Goal: Information Seeking & Learning: Learn about a topic

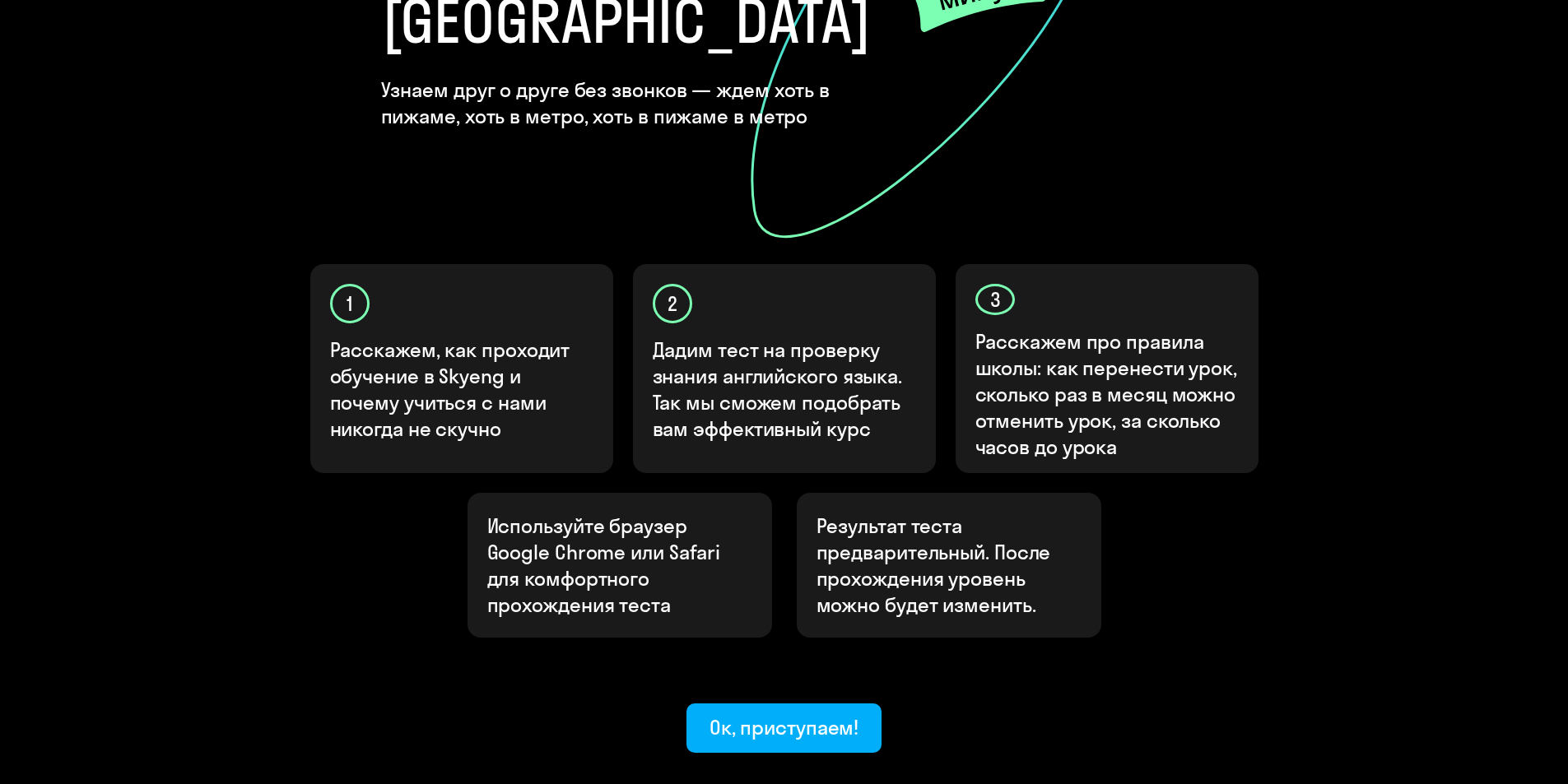
scroll to position [404, 0]
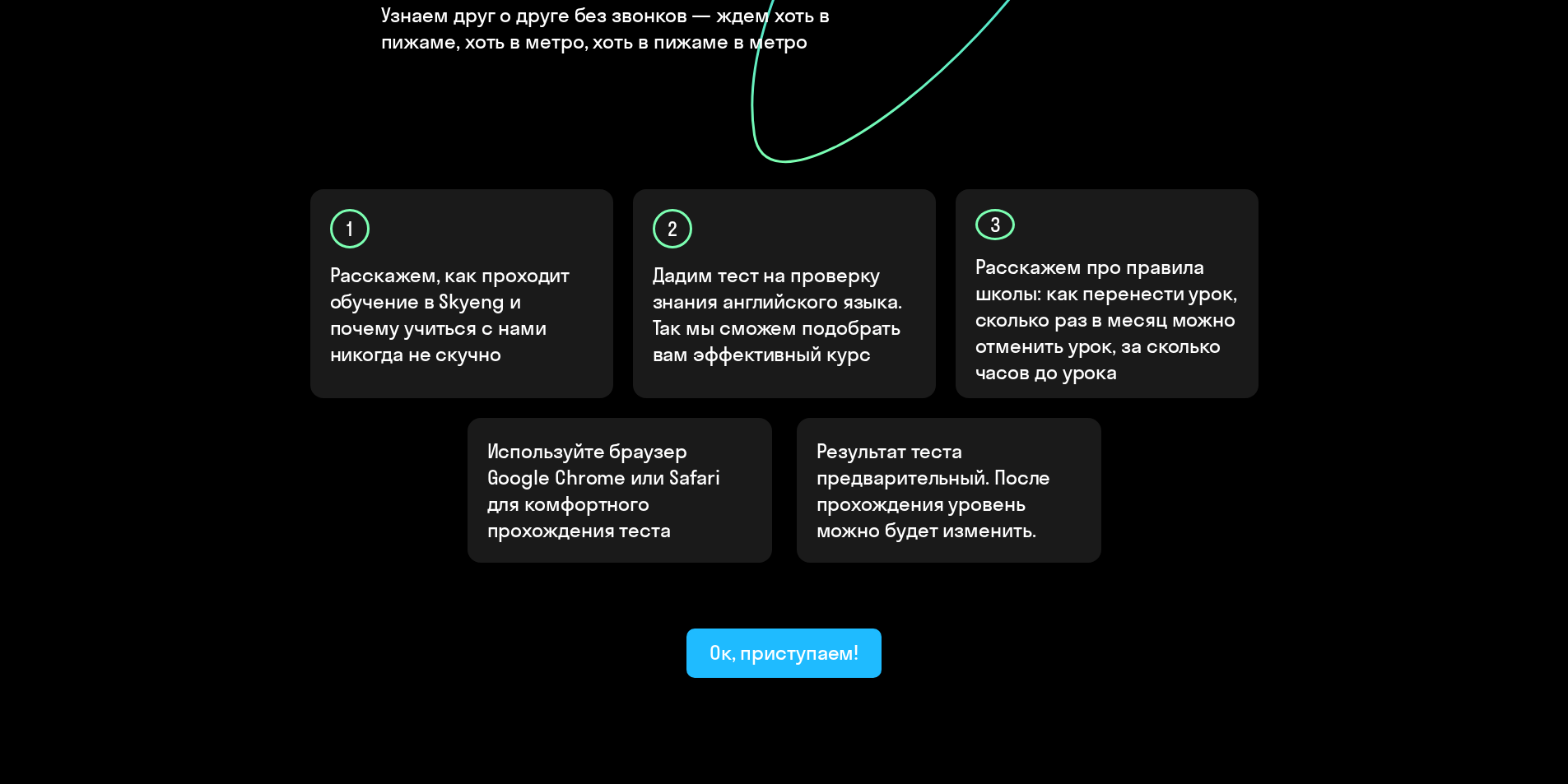
click at [750, 629] on button "Ок, приступаем!" at bounding box center [784, 653] width 196 height 50
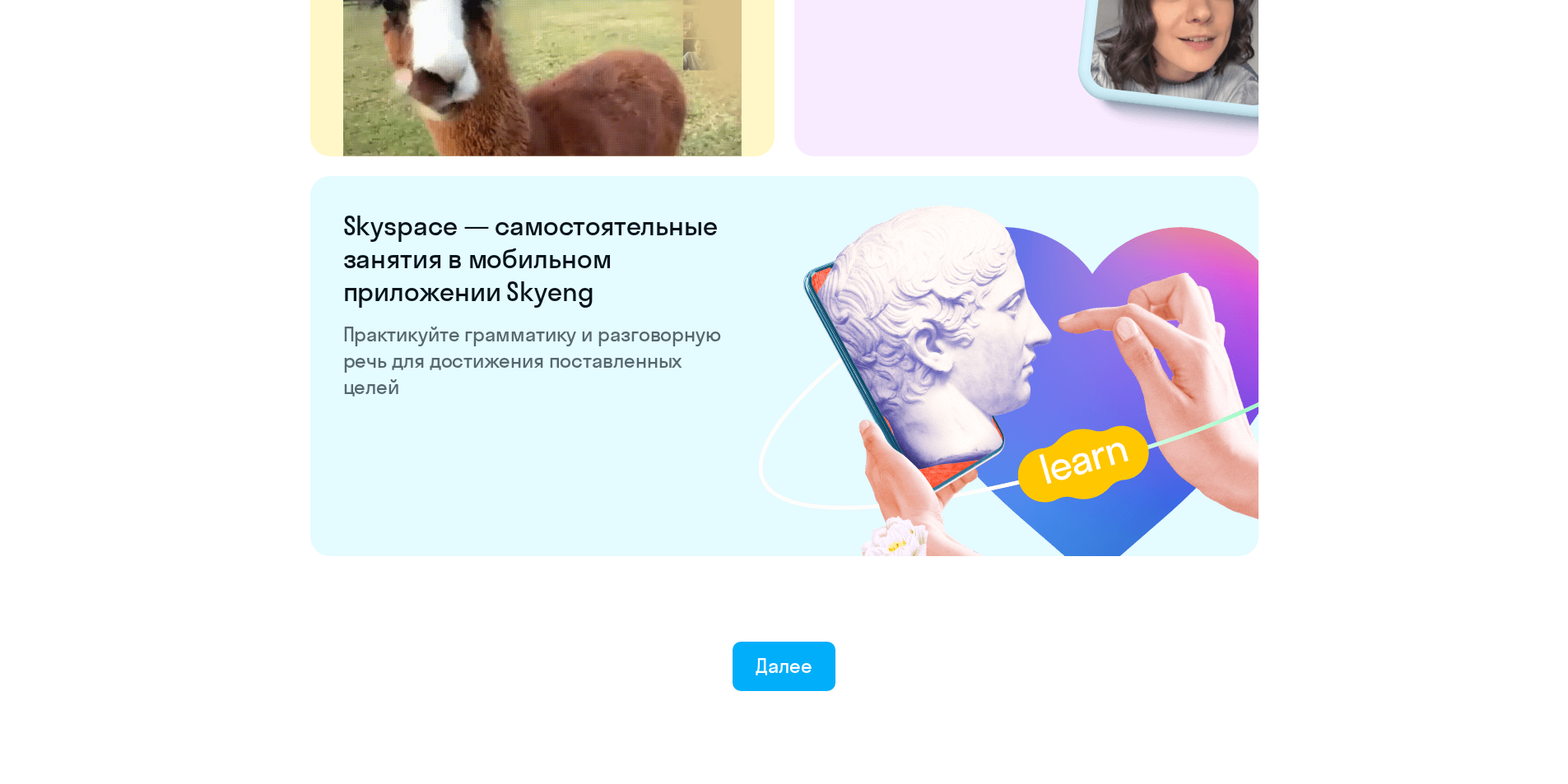
scroll to position [3029, 0]
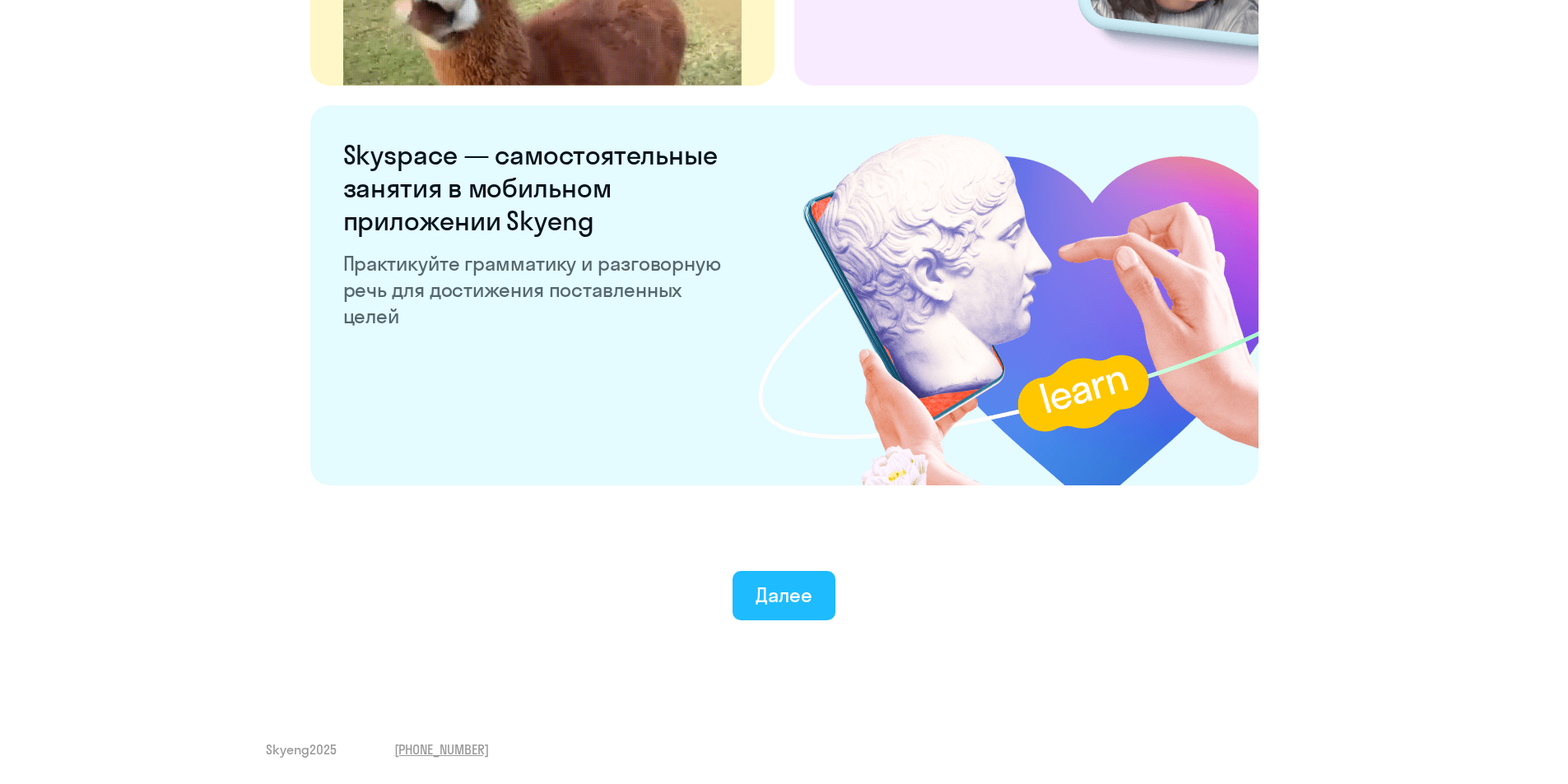
click at [772, 575] on button "Далее" at bounding box center [784, 595] width 103 height 50
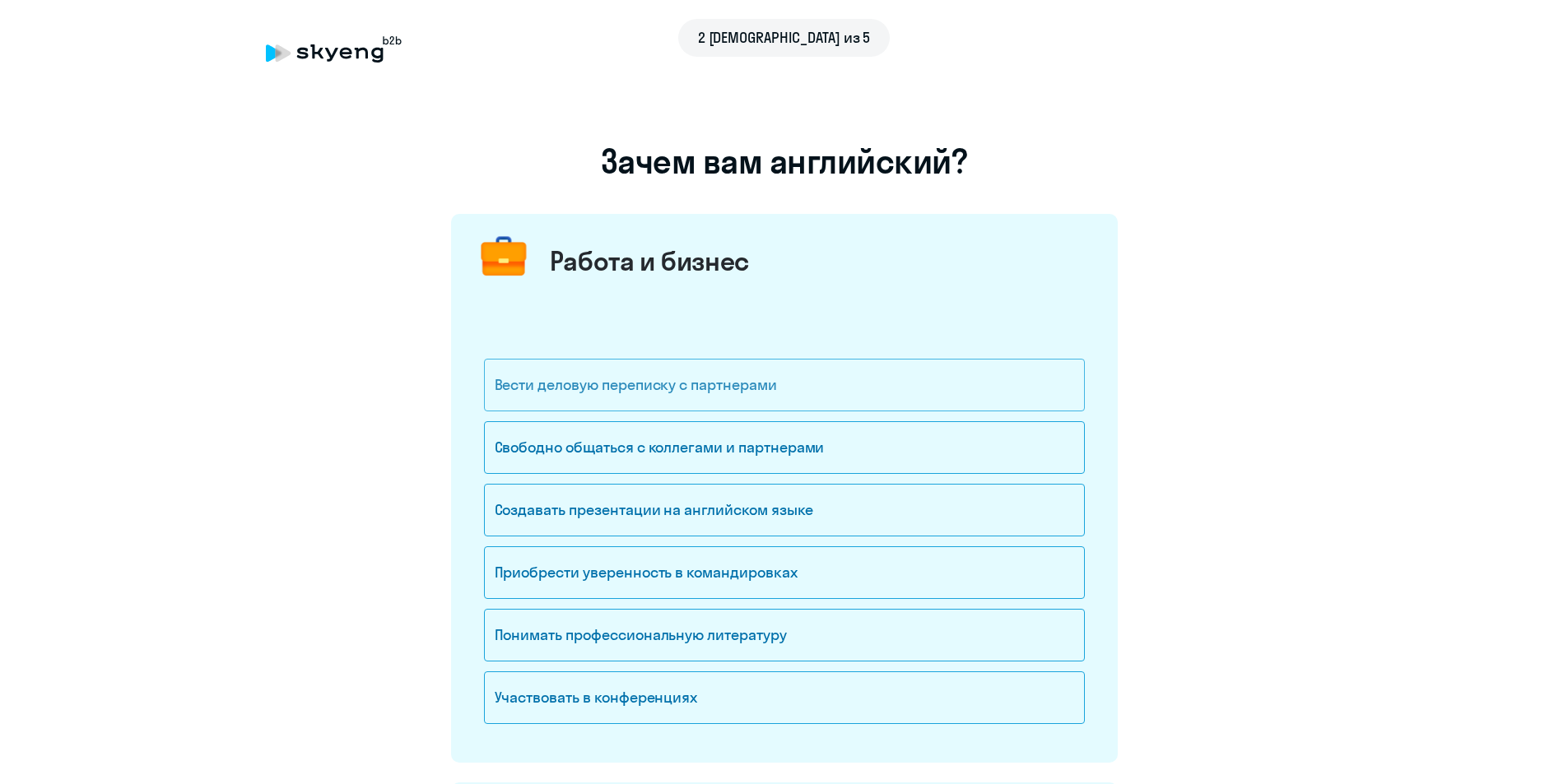
click at [685, 394] on div "Вести деловую переписку с партнерами" at bounding box center [784, 385] width 601 height 52
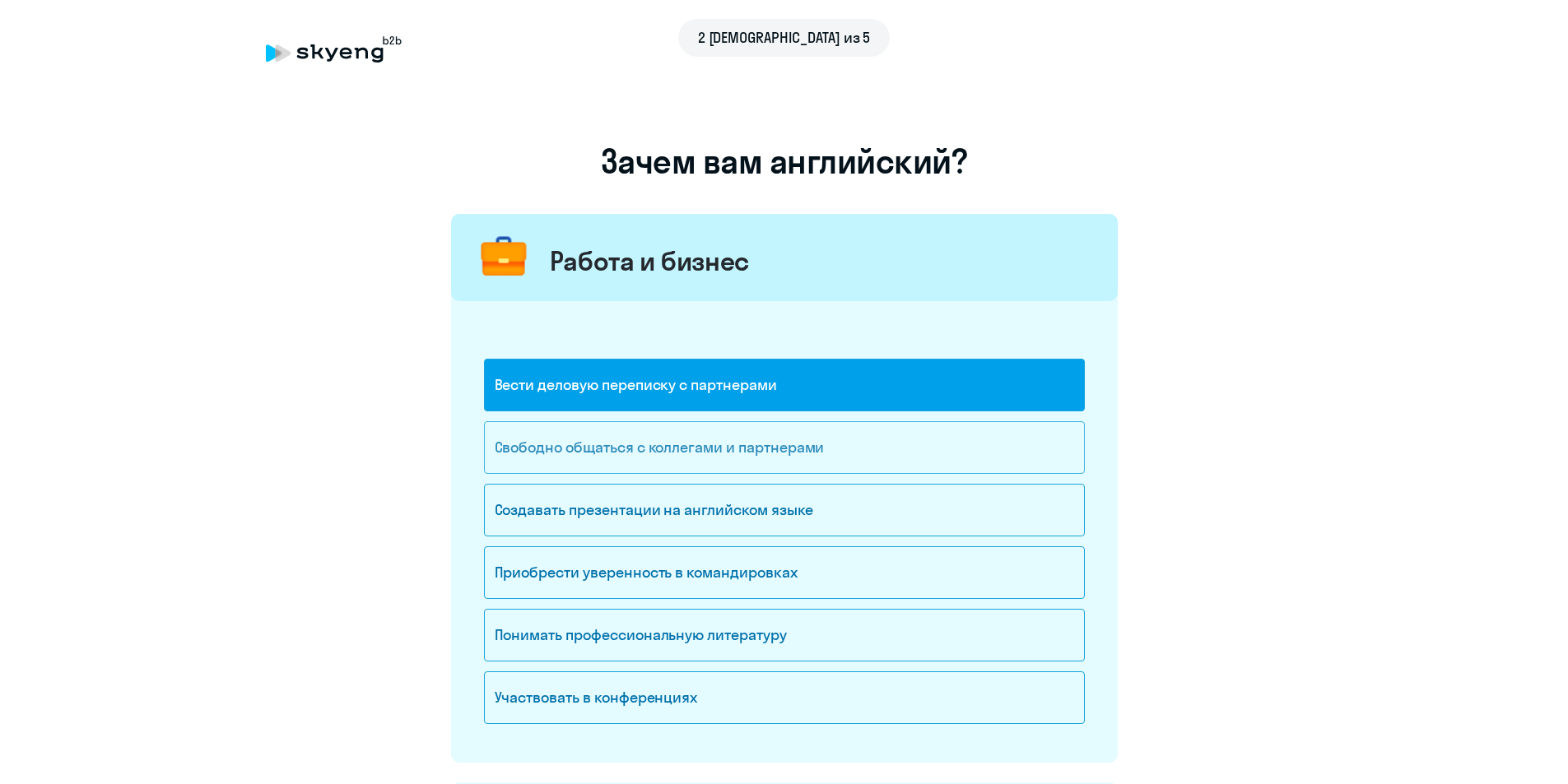
click at [689, 457] on div "Свободно общаться с коллегами и партнерами" at bounding box center [784, 448] width 601 height 52
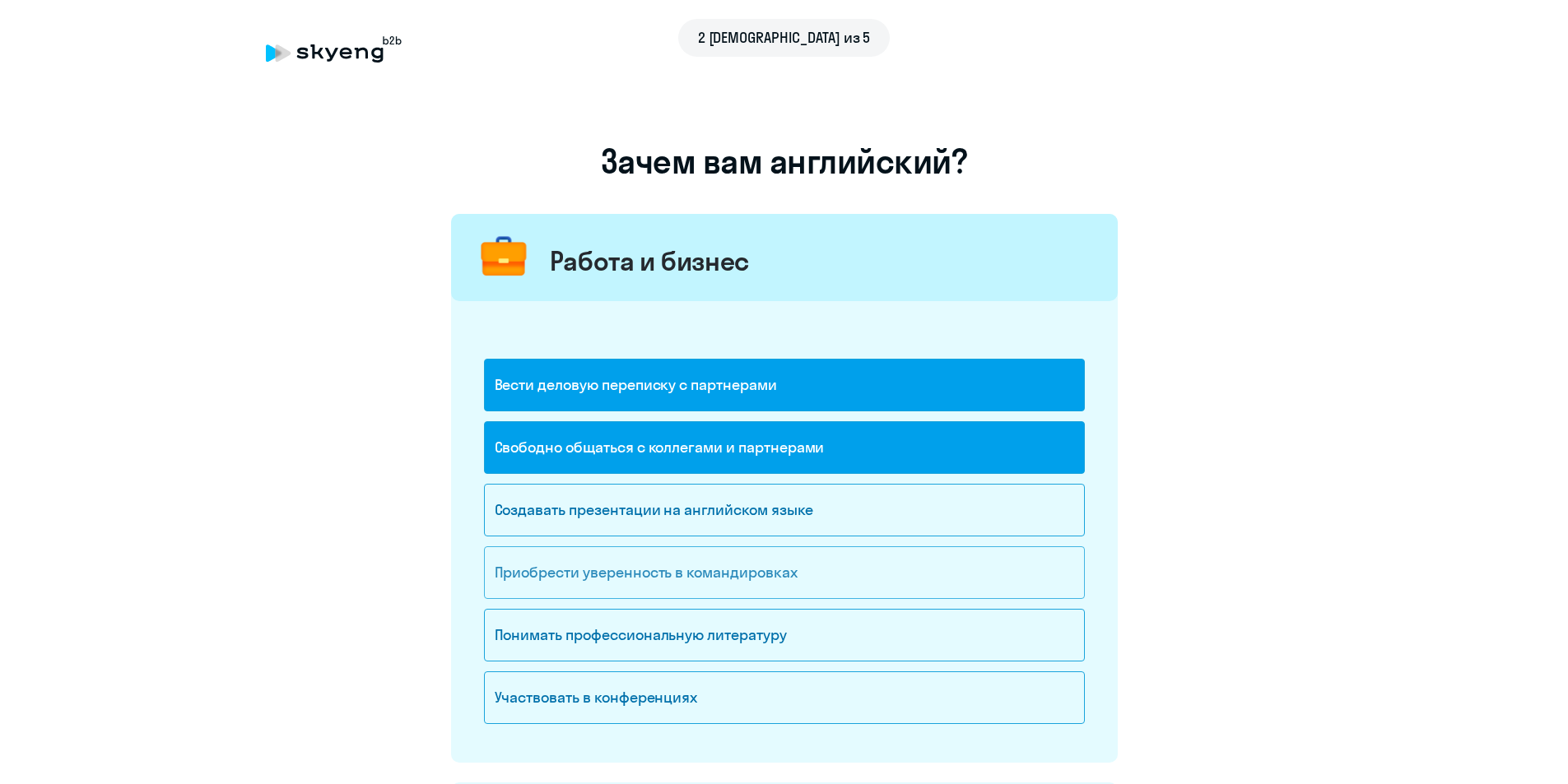
scroll to position [82, 0]
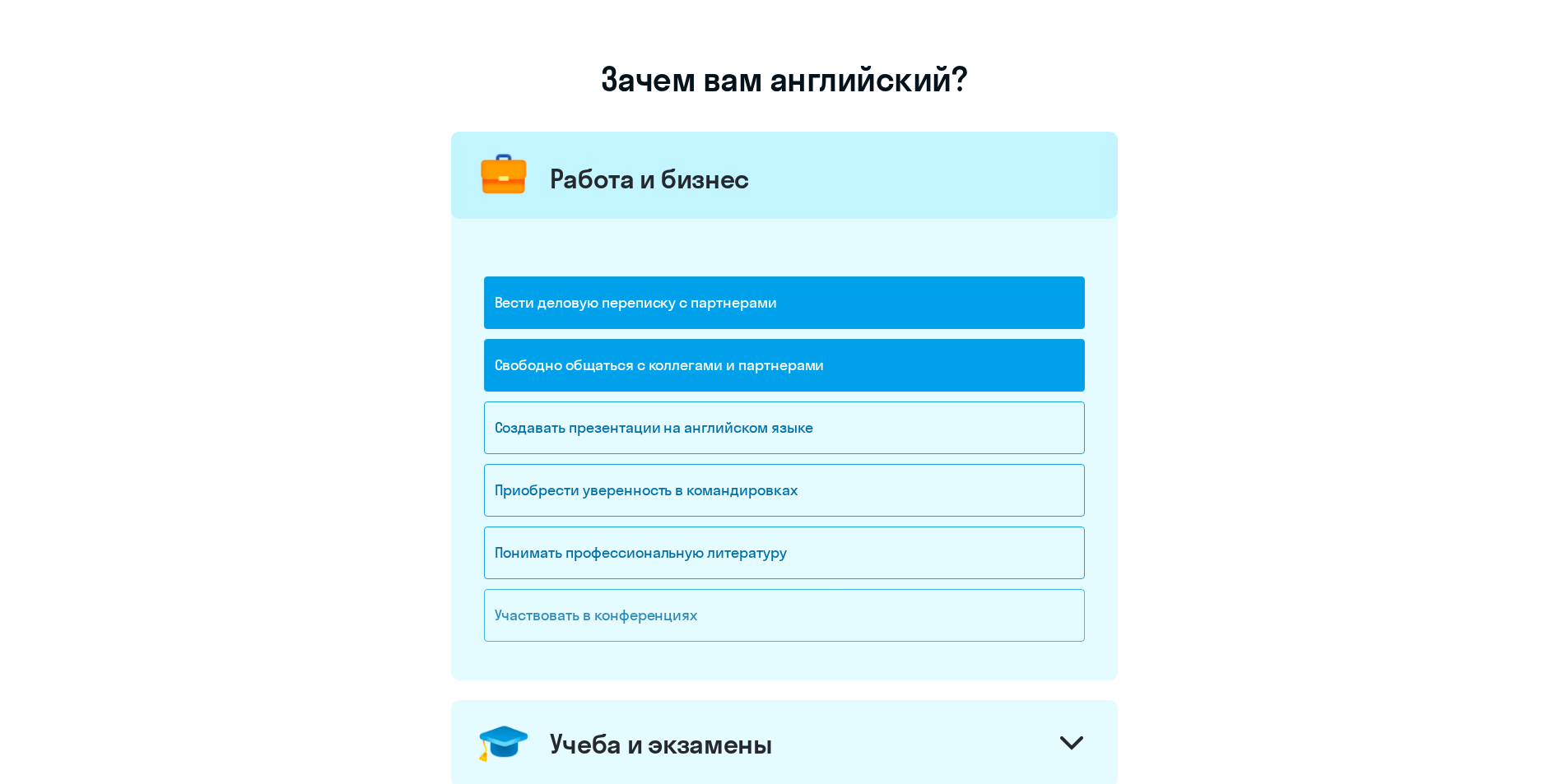
drag, startPoint x: 671, startPoint y: 616, endPoint x: 670, endPoint y: 607, distance: 9.1
click at [671, 616] on div "Участвовать в конференциях" at bounding box center [784, 615] width 601 height 52
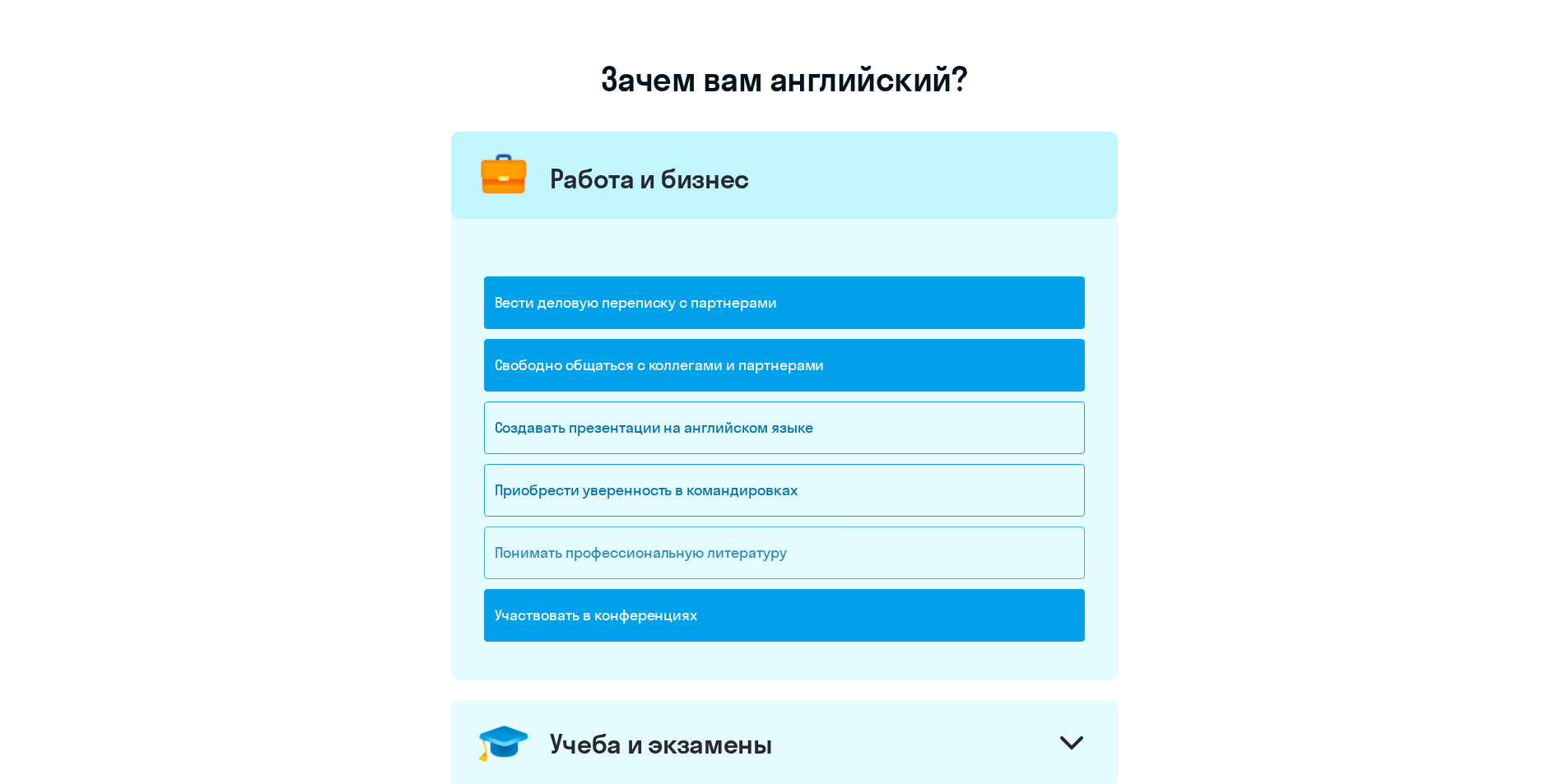
click at [667, 561] on div "Понимать профессиональную литературу" at bounding box center [784, 552] width 601 height 52
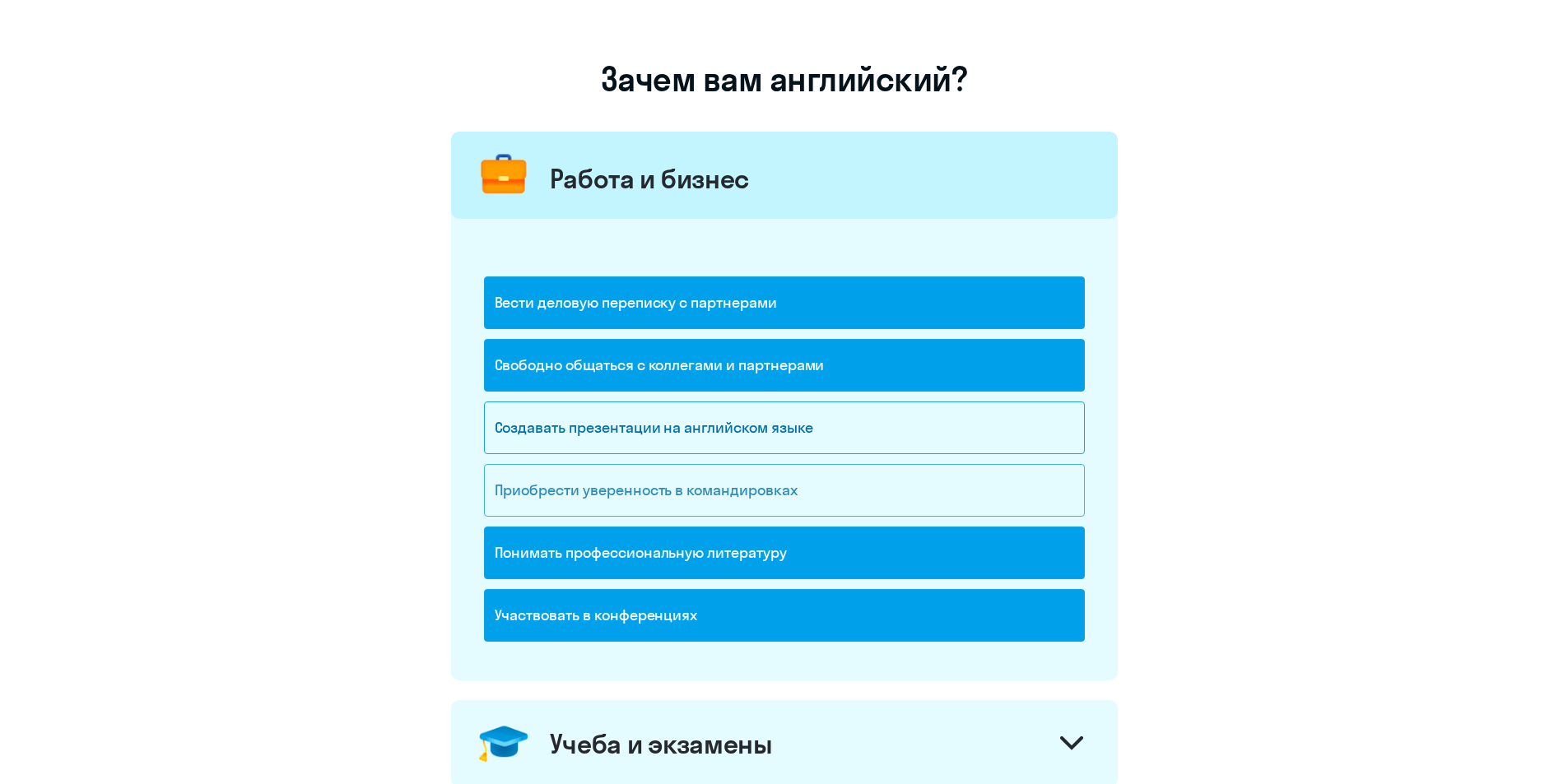
click at [650, 488] on div "Приобрести уверенность в командировках" at bounding box center [784, 491] width 601 height 52
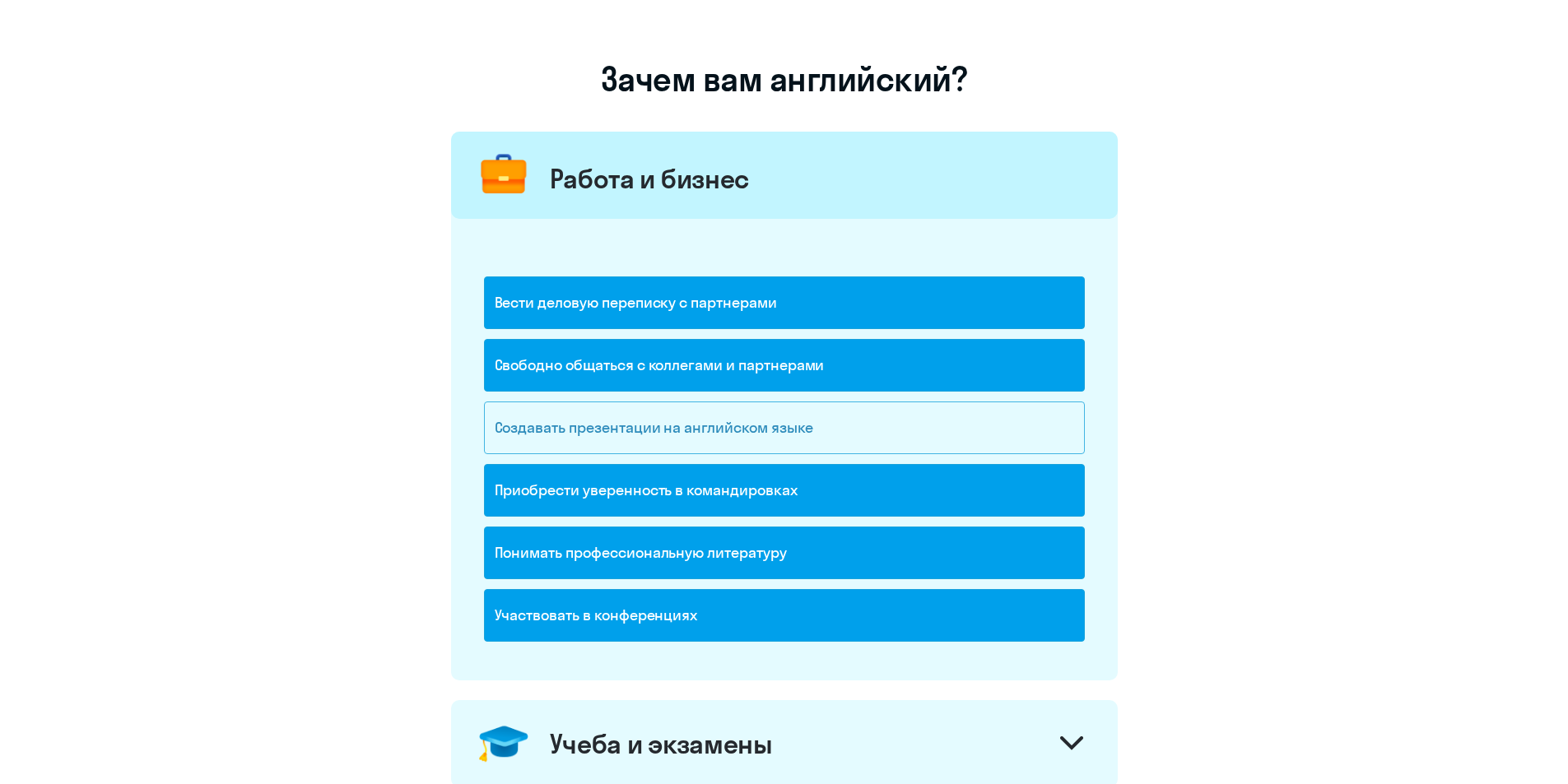
click at [651, 426] on div "Создавать презентации на английском языке" at bounding box center [784, 428] width 601 height 52
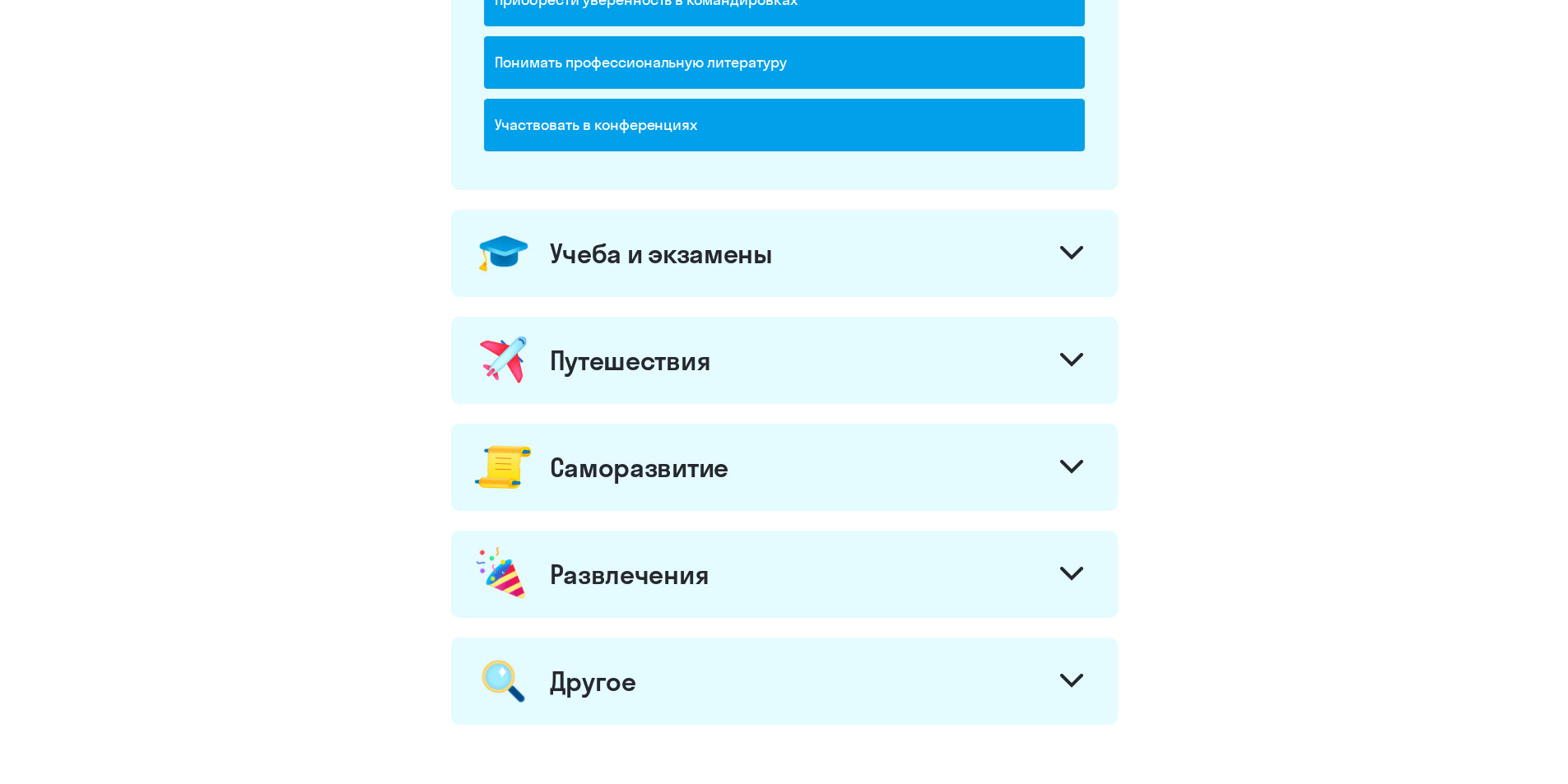
scroll to position [576, 0]
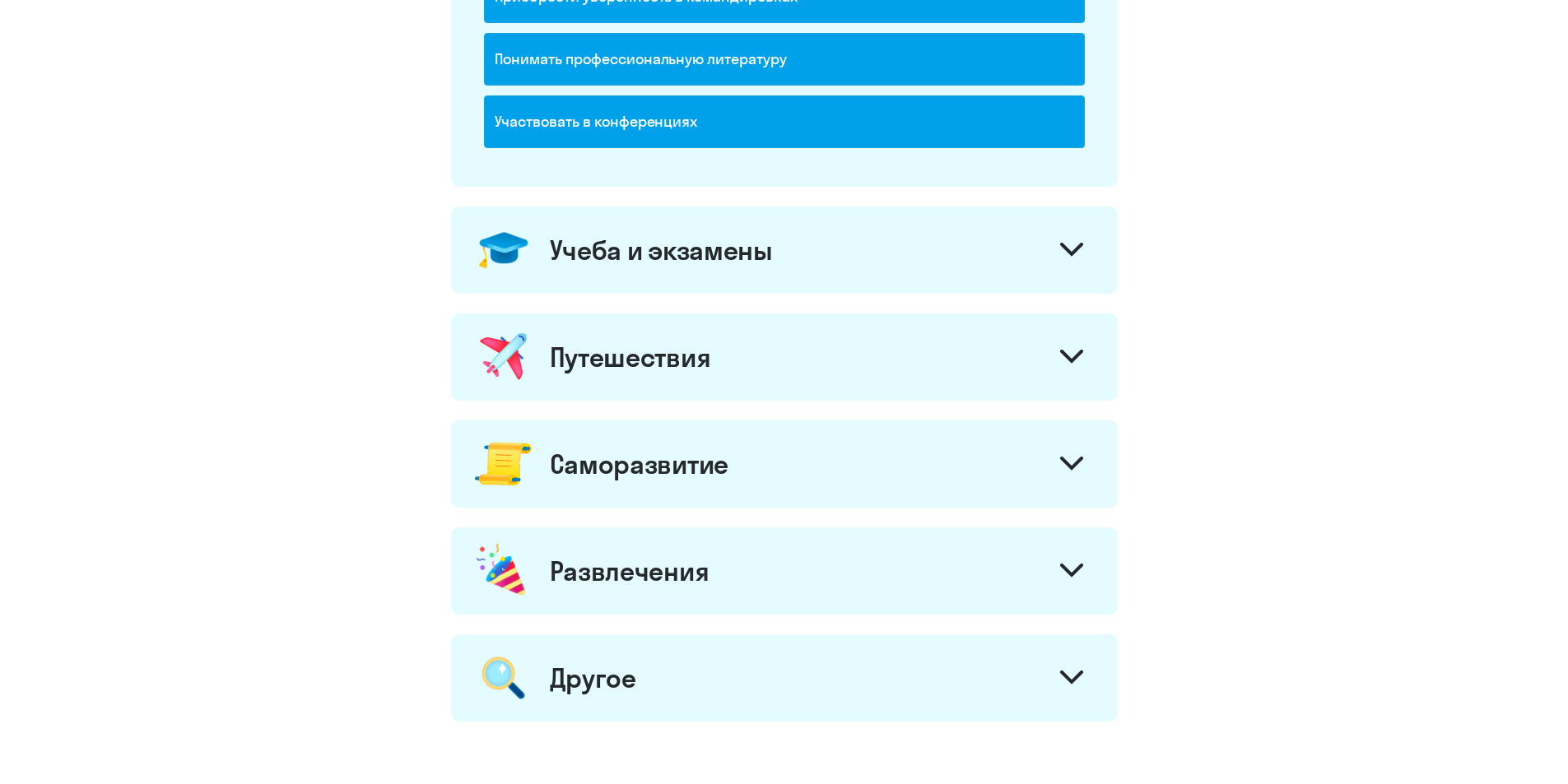
click at [1064, 244] on icon at bounding box center [1072, 249] width 23 height 14
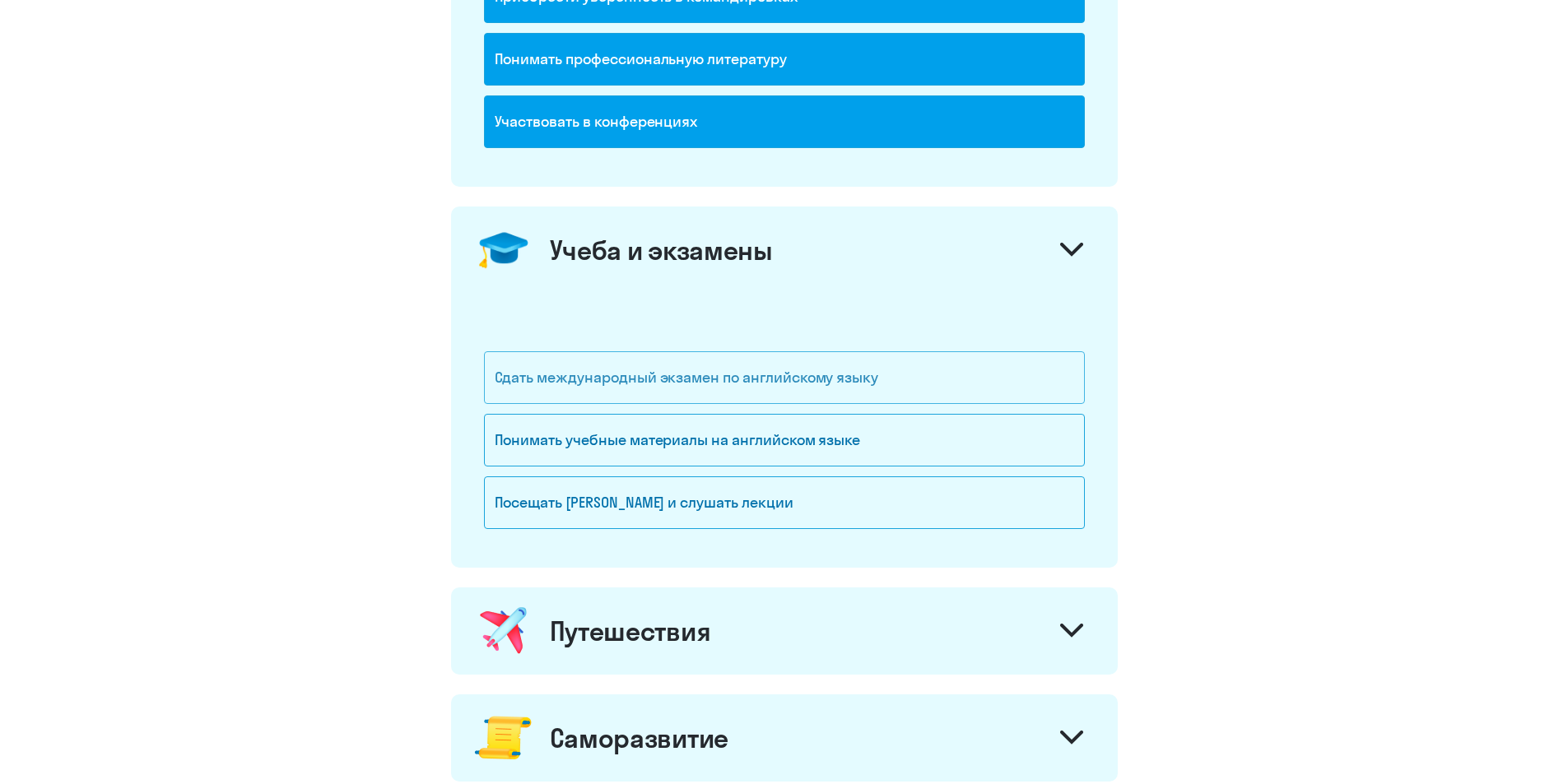
click at [639, 384] on div "Сдать международный экзамен по английскому языку" at bounding box center [784, 378] width 601 height 52
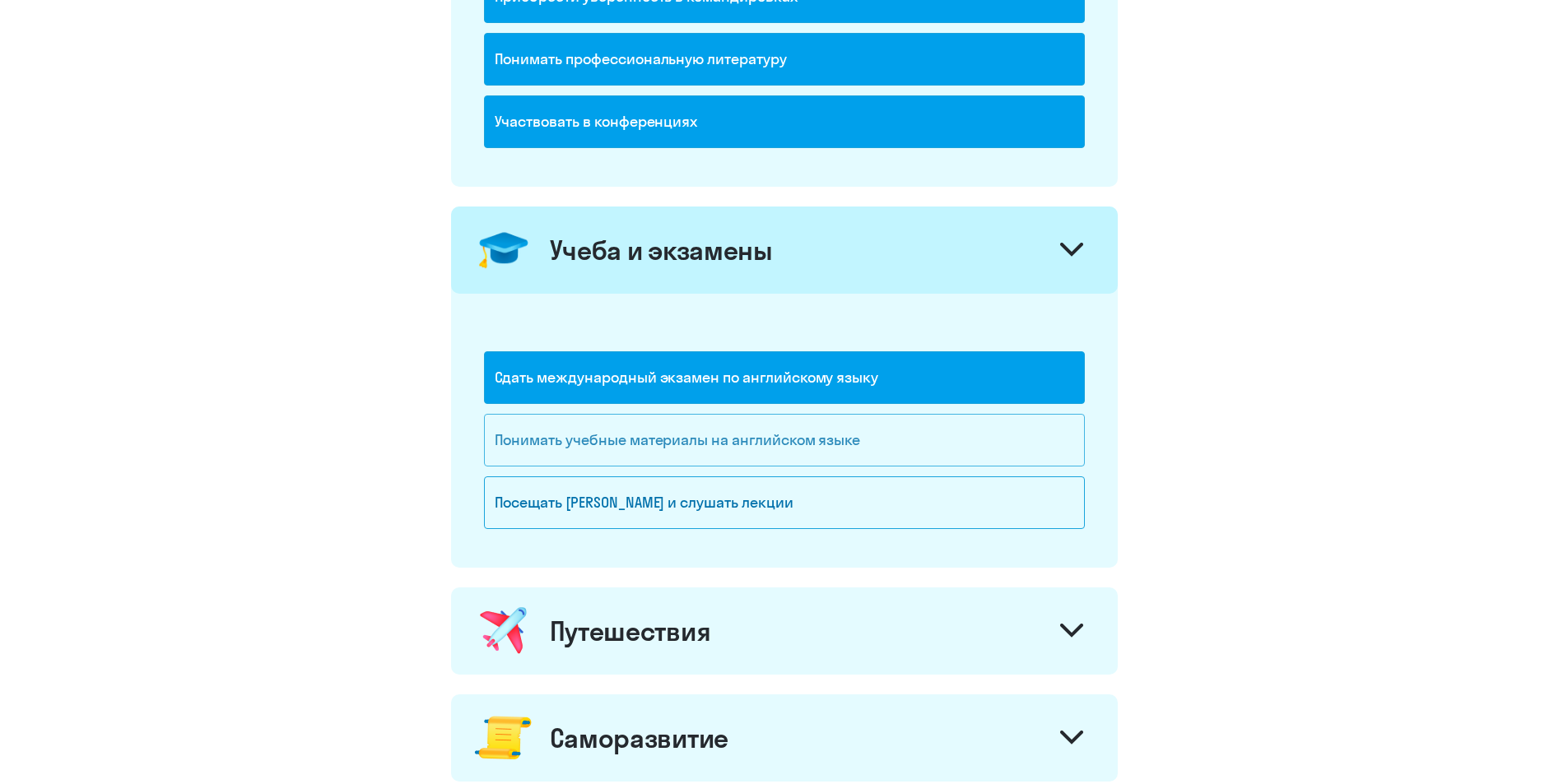
click at [638, 431] on div "Понимать учебные материалы на английском языке" at bounding box center [784, 440] width 601 height 52
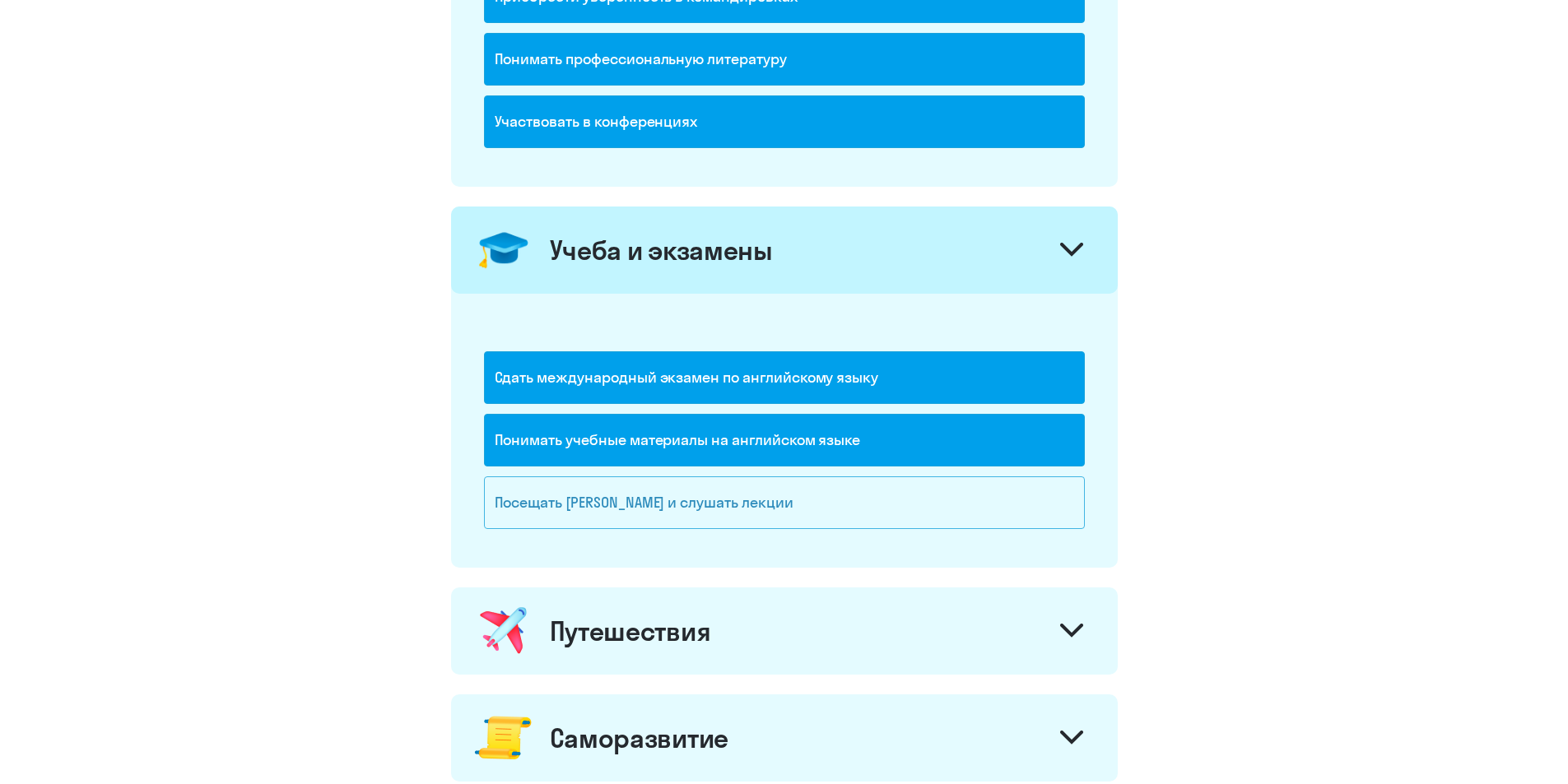
drag, startPoint x: 640, startPoint y: 495, endPoint x: 644, endPoint y: 504, distance: 9.8
click at [641, 497] on div "Посещать [PERSON_NAME] и слушать лекции" at bounding box center [784, 503] width 601 height 52
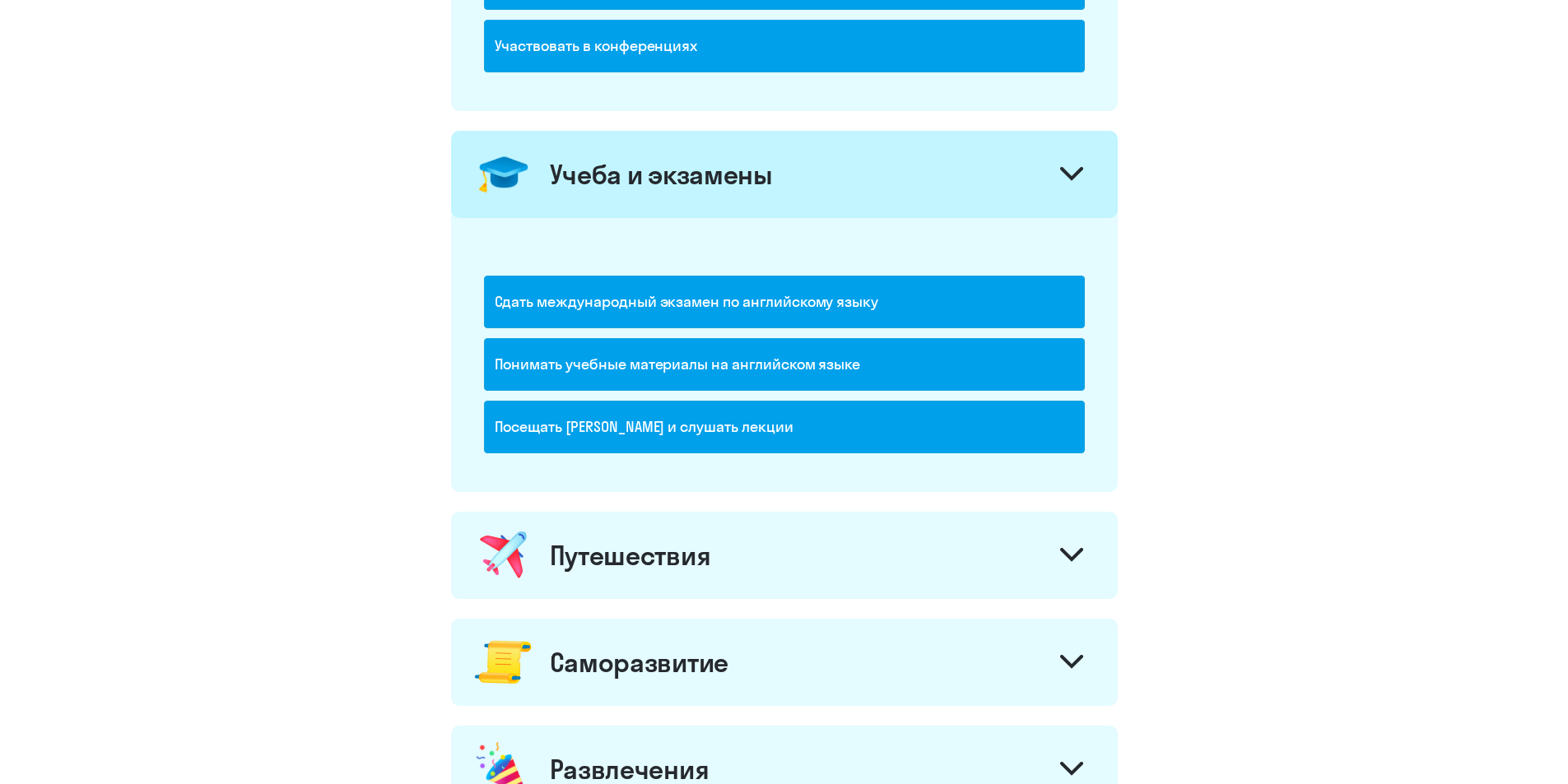
scroll to position [740, 0]
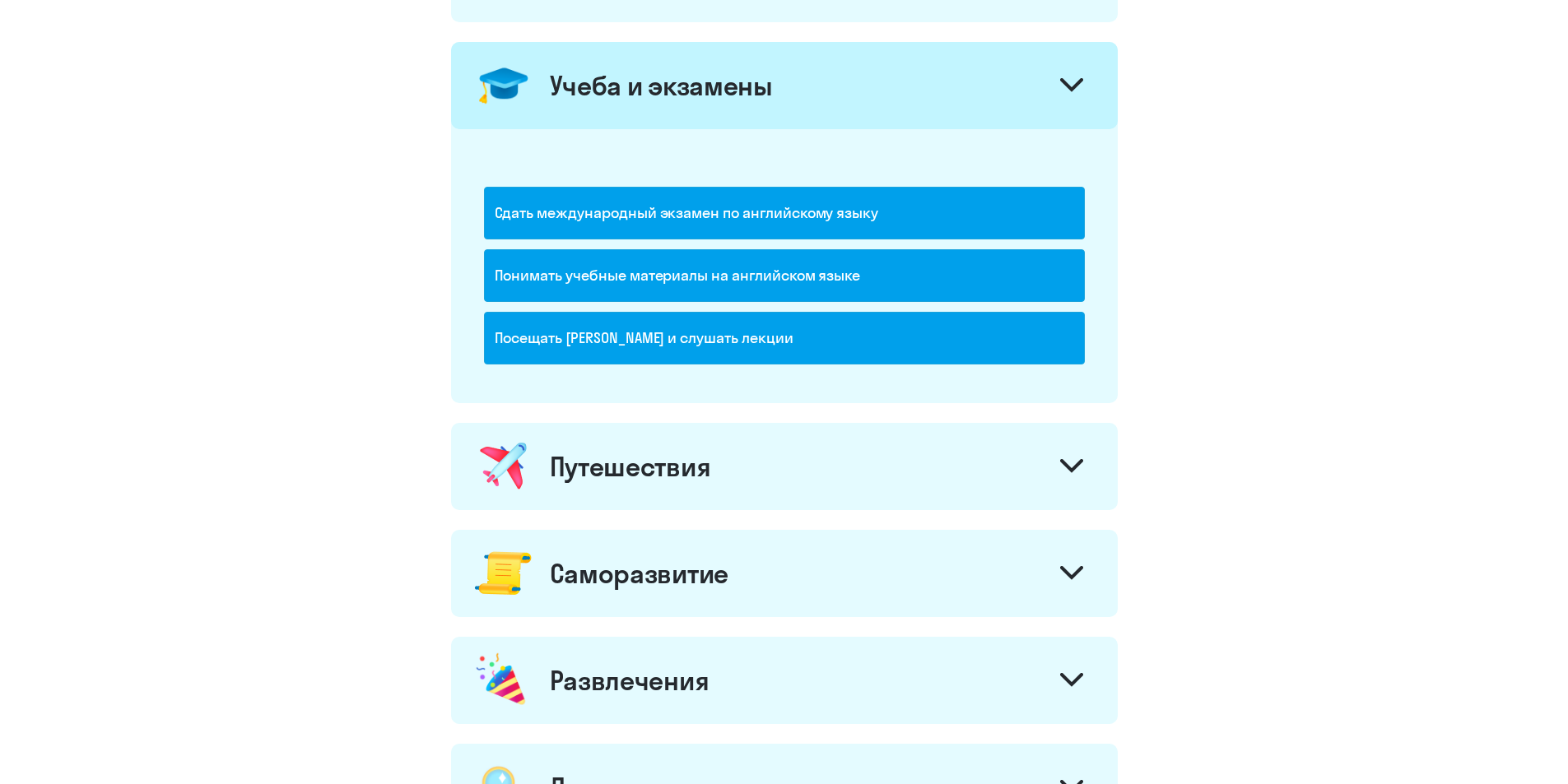
click at [1057, 443] on div "Путешествия" at bounding box center [784, 466] width 667 height 87
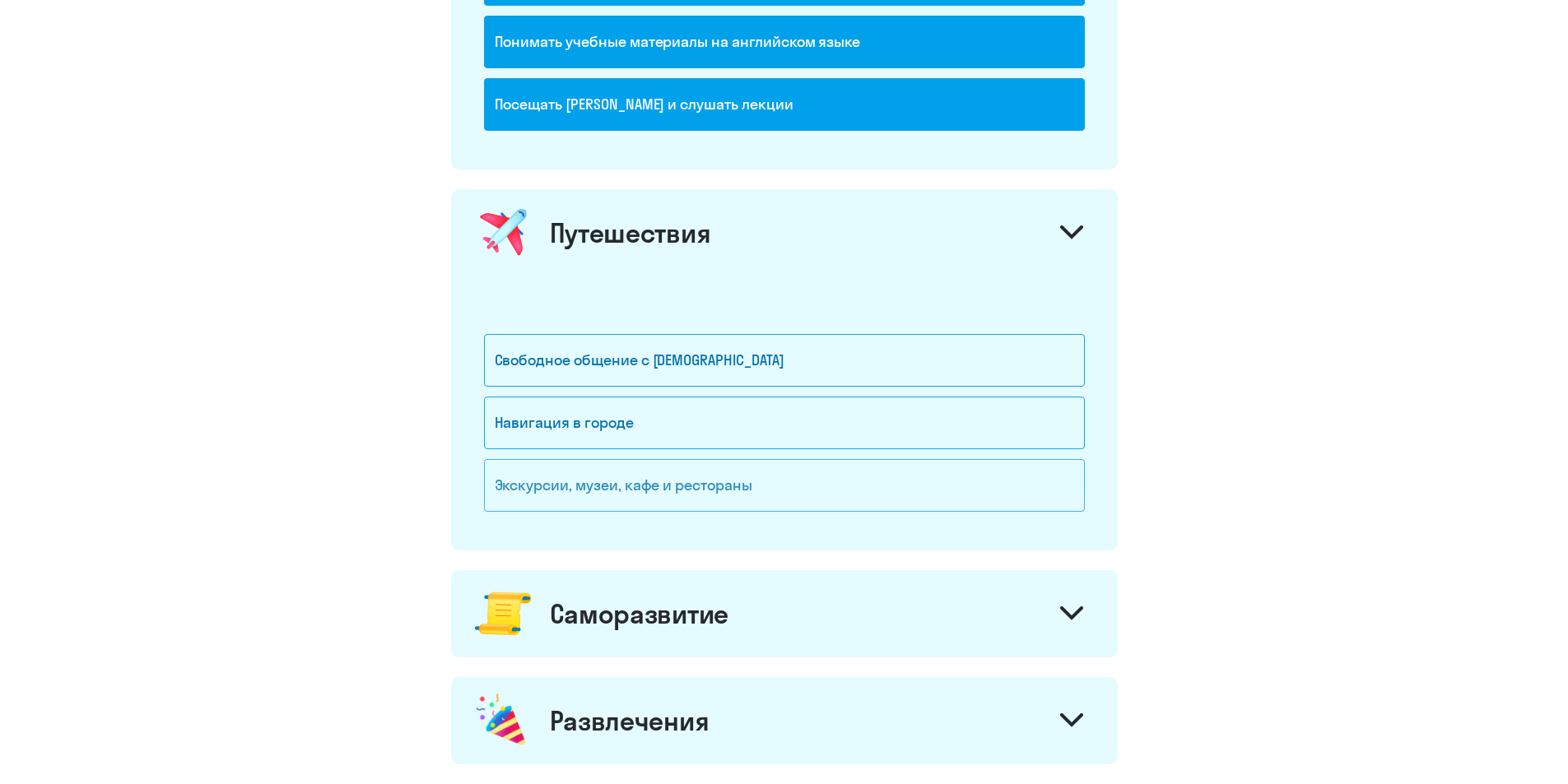
scroll to position [987, 0]
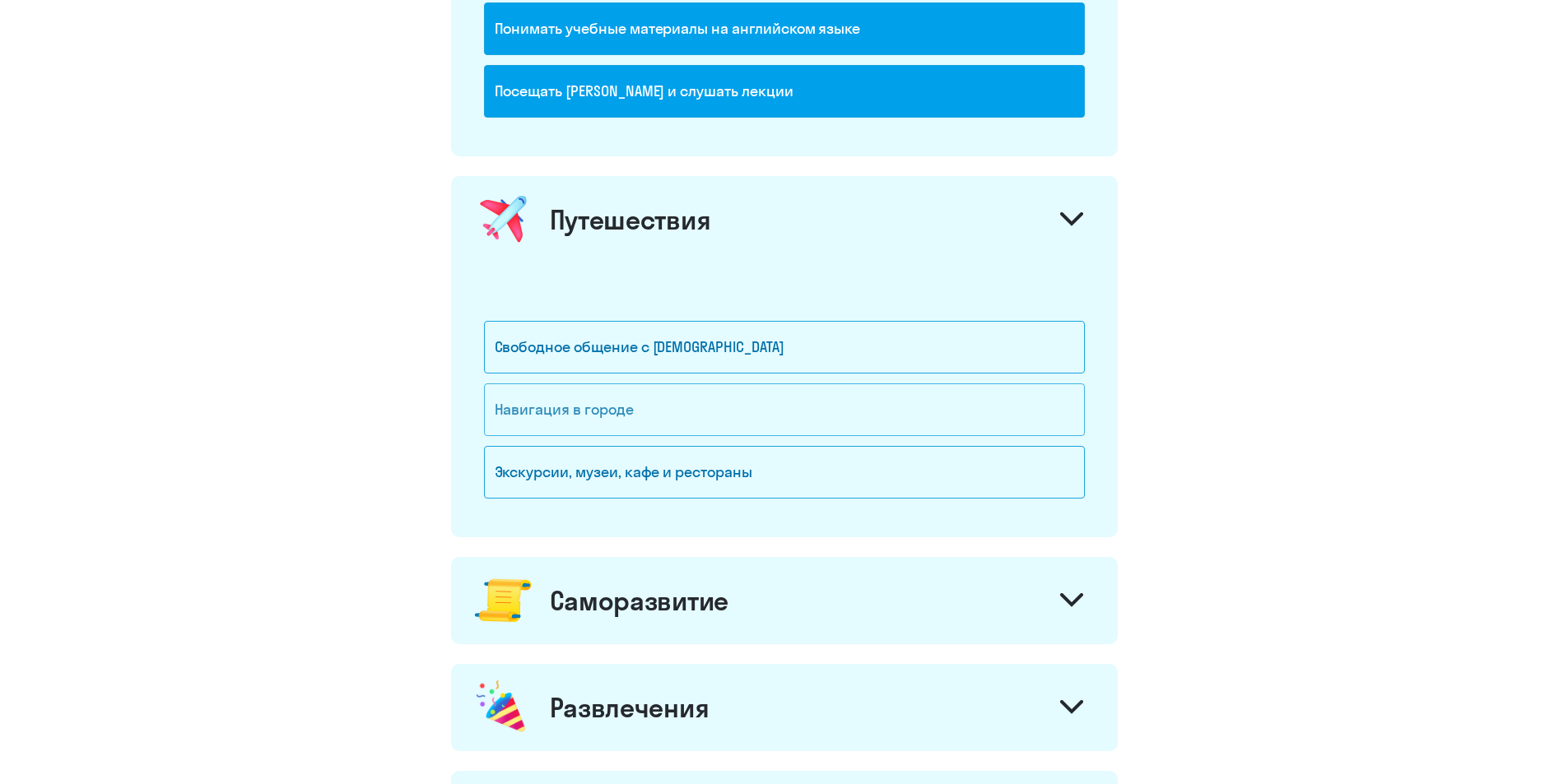
click at [698, 408] on div "Навигация в городе" at bounding box center [784, 409] width 601 height 52
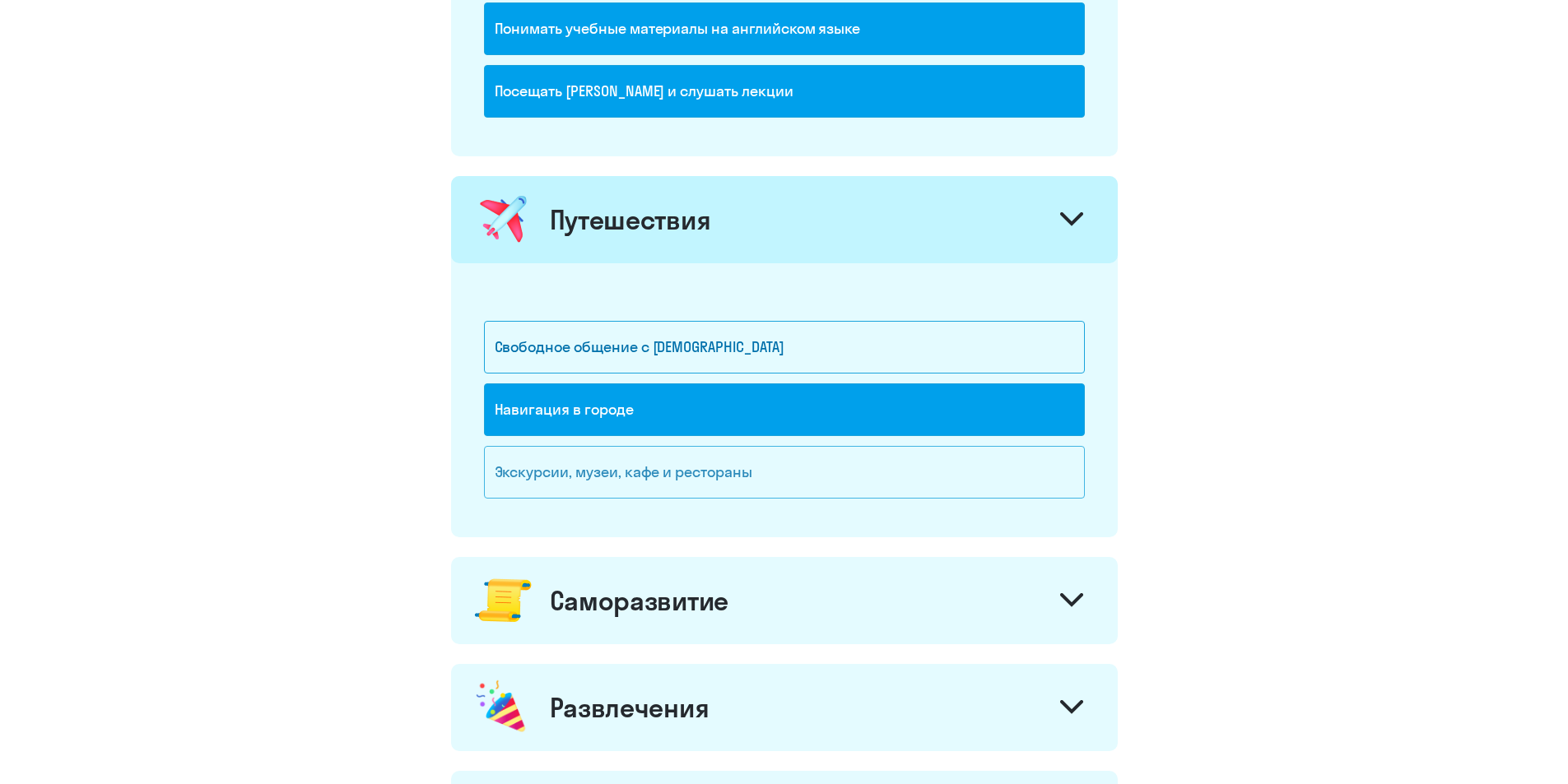
click at [678, 477] on div "Экскурсии, музеи, кафе и рестораны" at bounding box center [784, 472] width 601 height 52
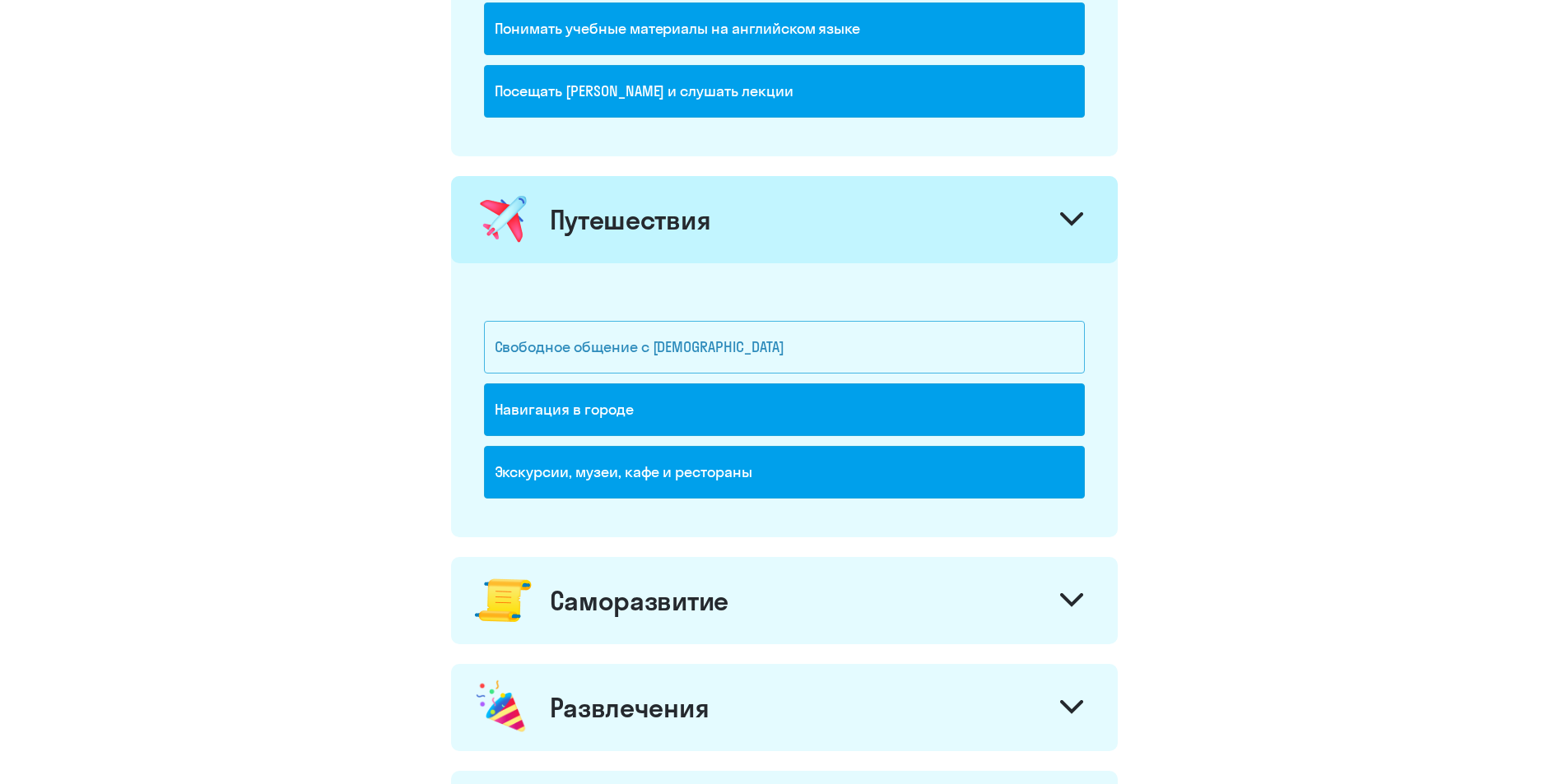
click at [645, 349] on div "Свободное общение с [DEMOGRAPHIC_DATA]" at bounding box center [784, 347] width 601 height 52
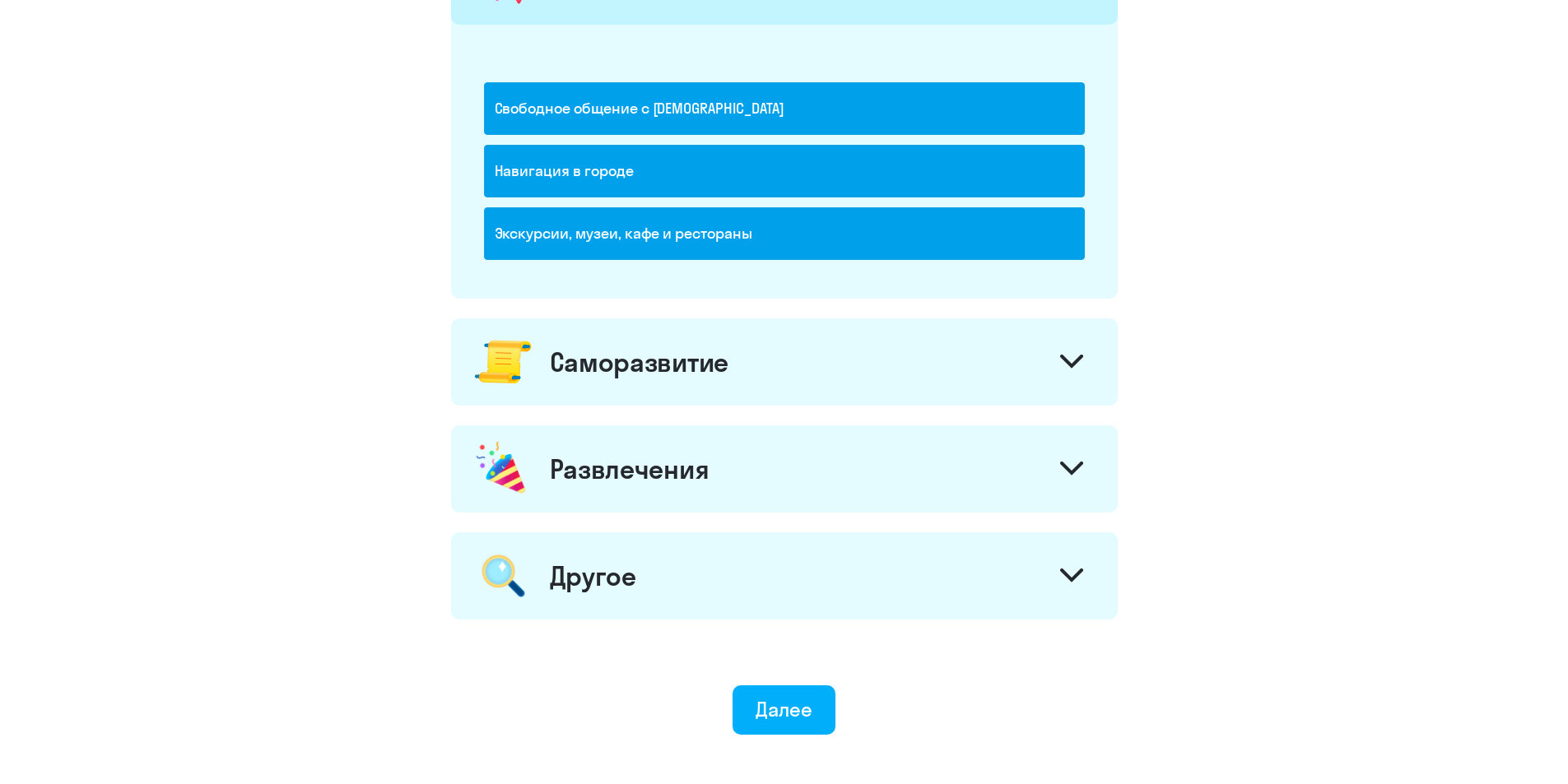
scroll to position [1234, 0]
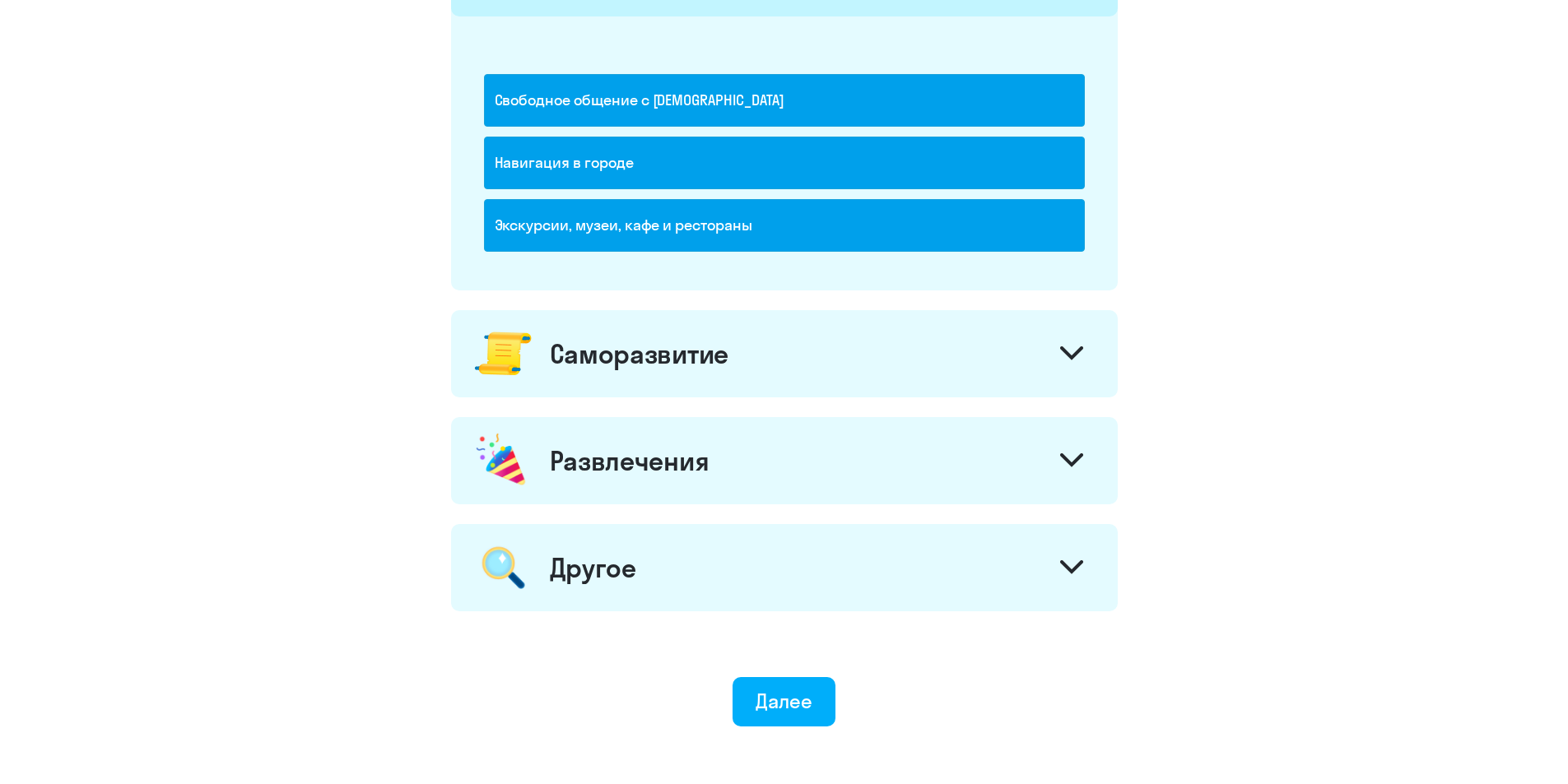
click at [1041, 353] on div "Саморазвитие" at bounding box center [784, 353] width 667 height 87
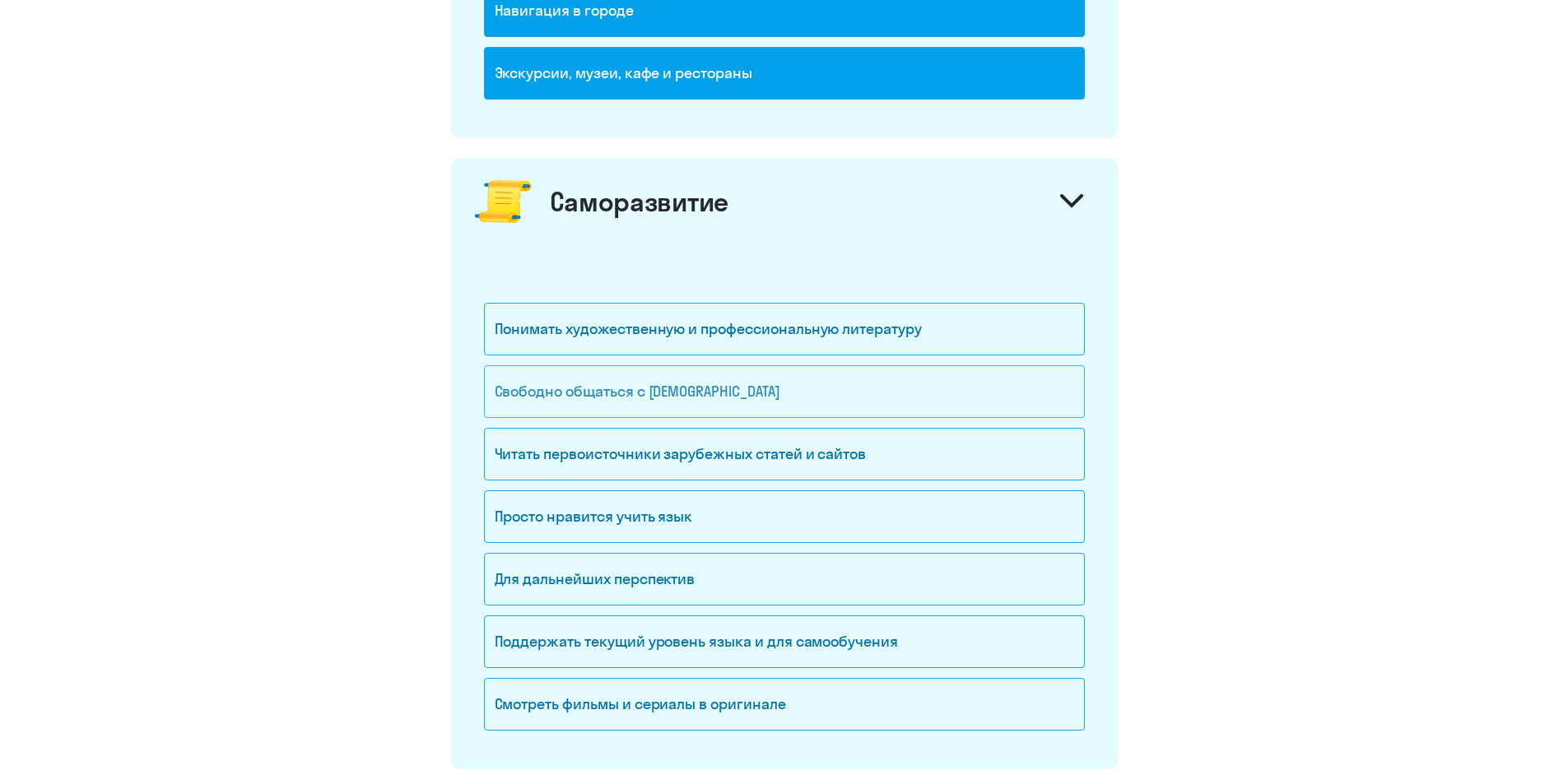
scroll to position [1399, 0]
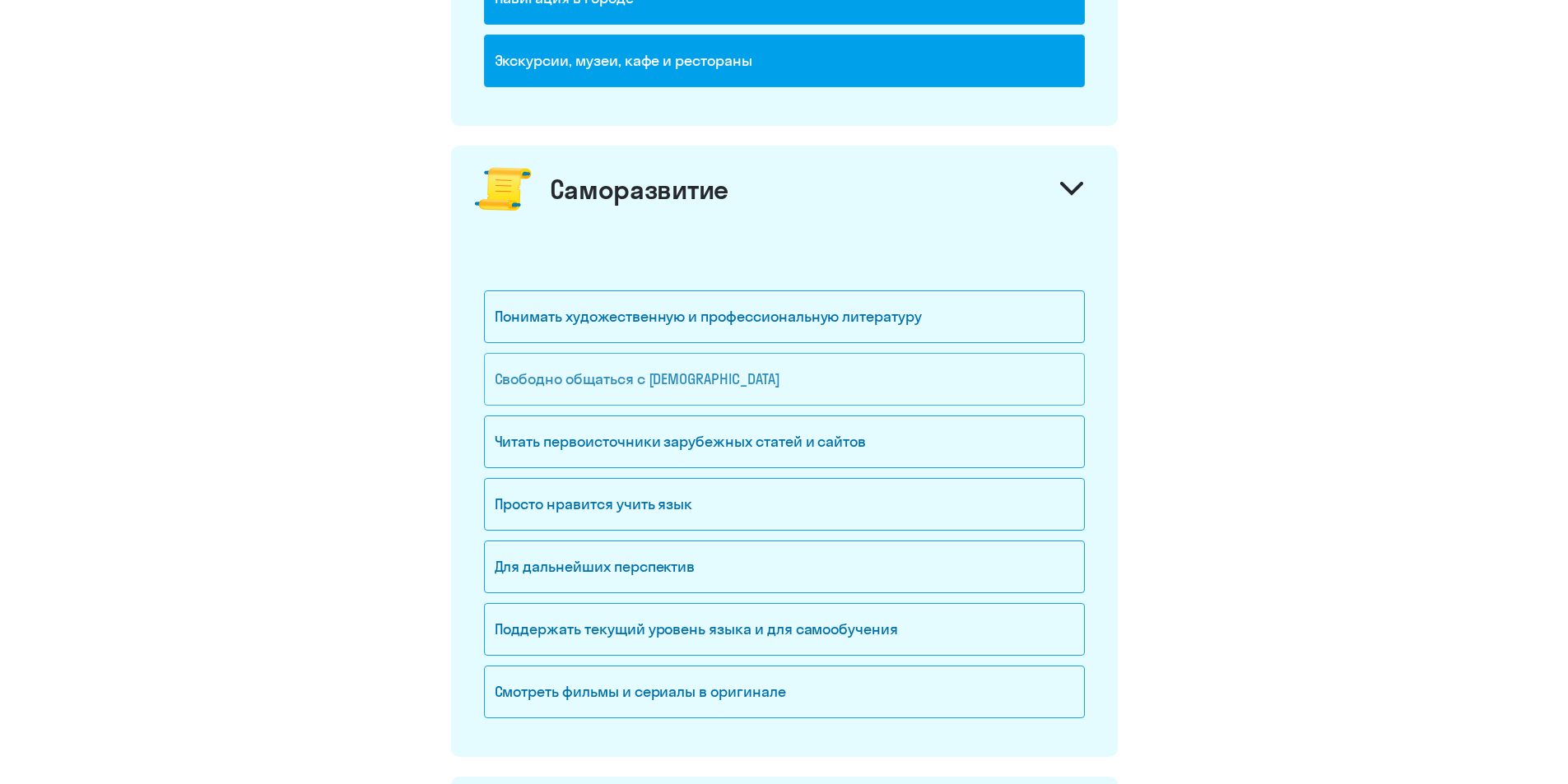
click at [721, 384] on div "Свободно общаться с [DEMOGRAPHIC_DATA]" at bounding box center [784, 379] width 601 height 52
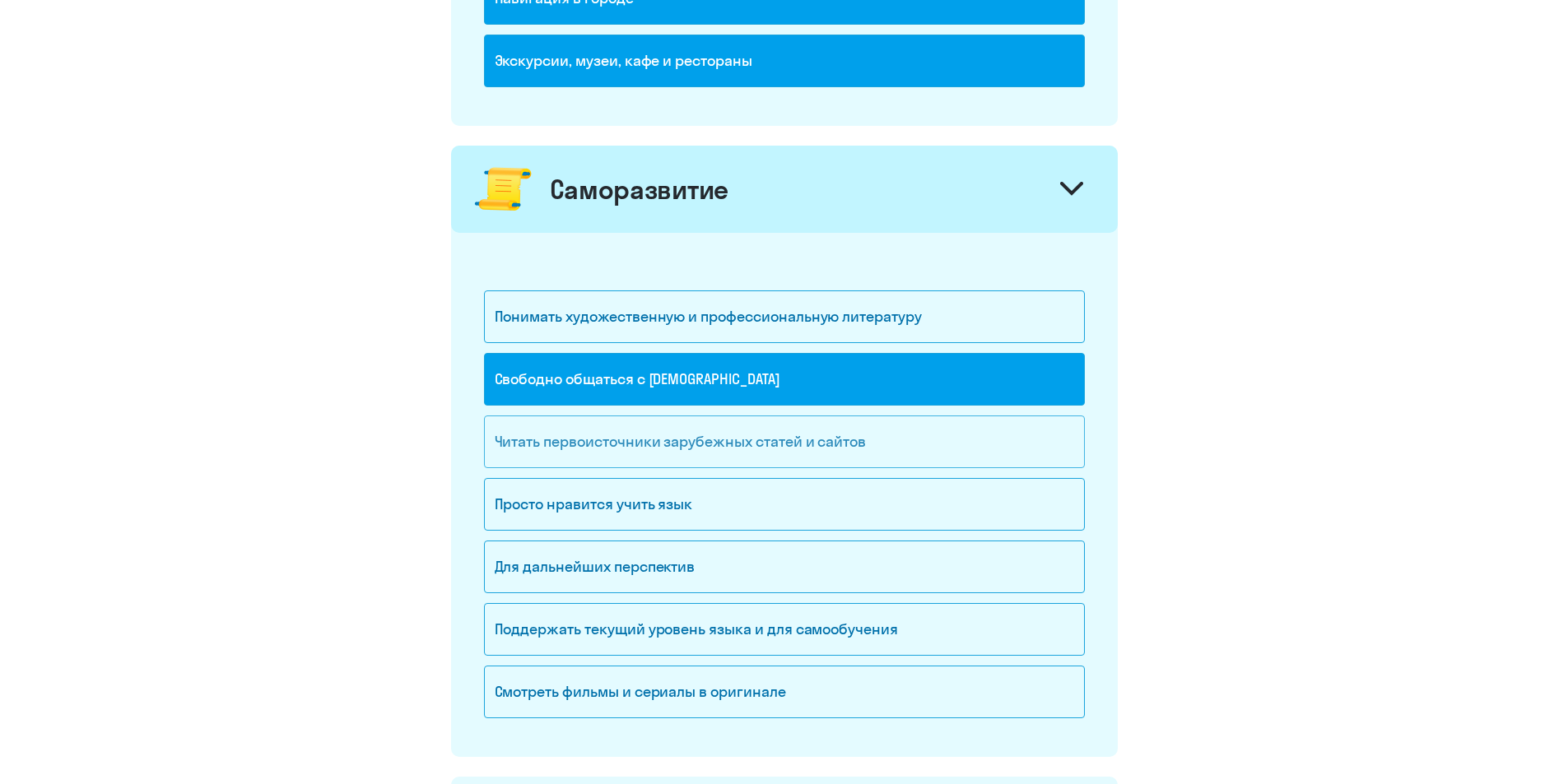
click at [848, 451] on div "Читать первоисточники зарубежных статей и сайтов" at bounding box center [784, 442] width 601 height 52
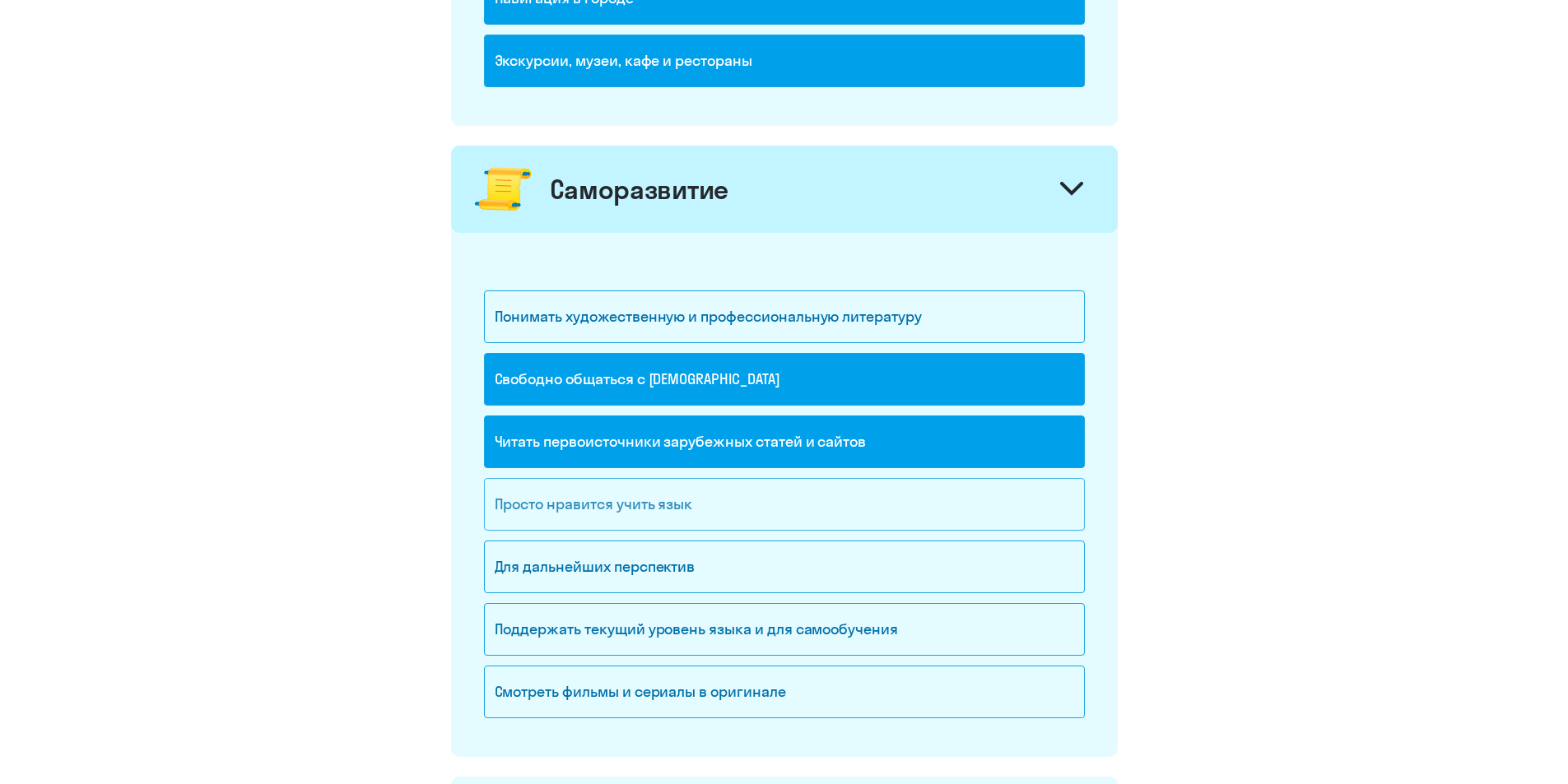
click at [699, 513] on div "Просто нравится учить язык" at bounding box center [784, 505] width 601 height 52
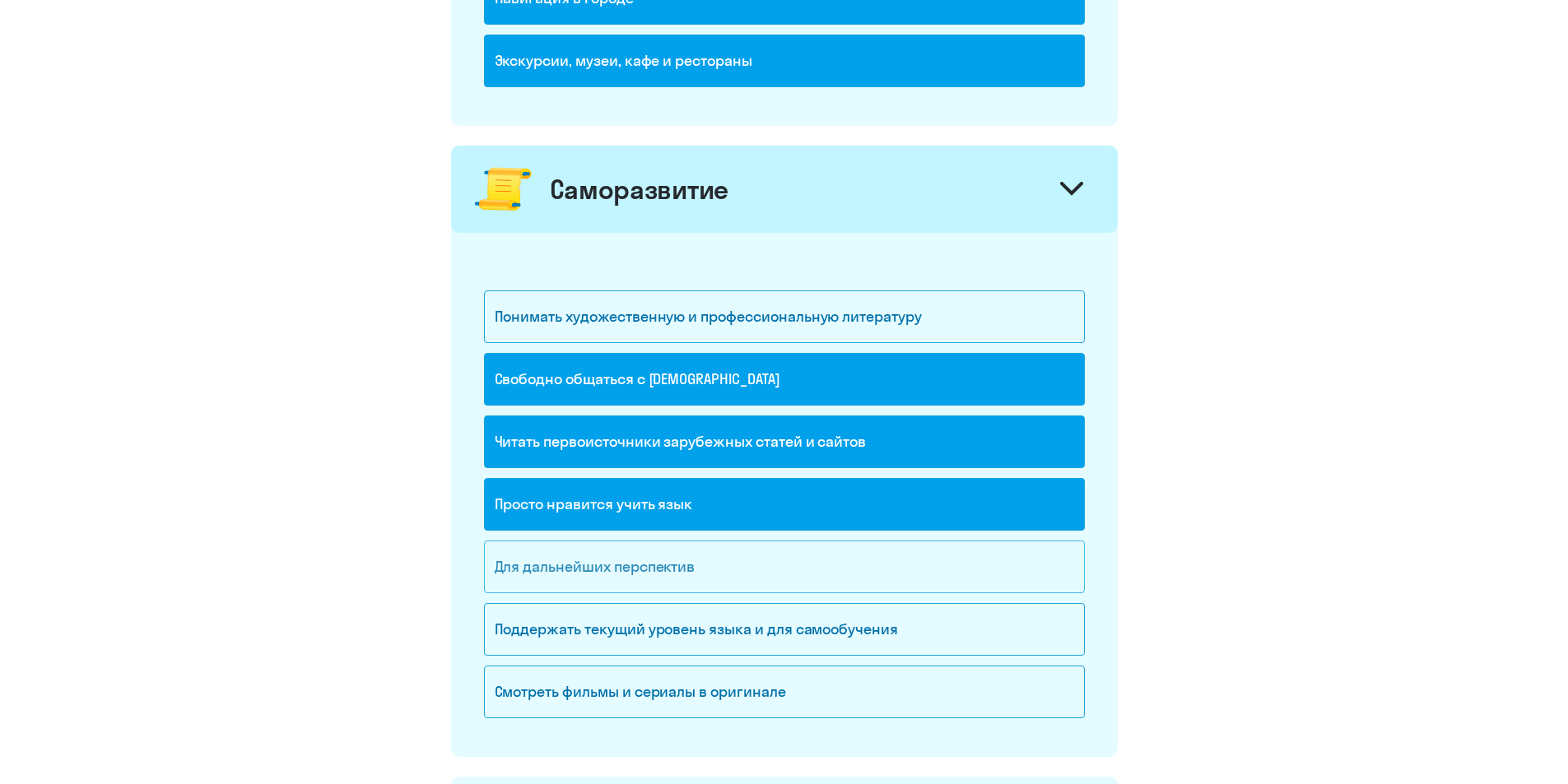
click at [788, 577] on div "Для дальнейших перспектив" at bounding box center [784, 566] width 601 height 52
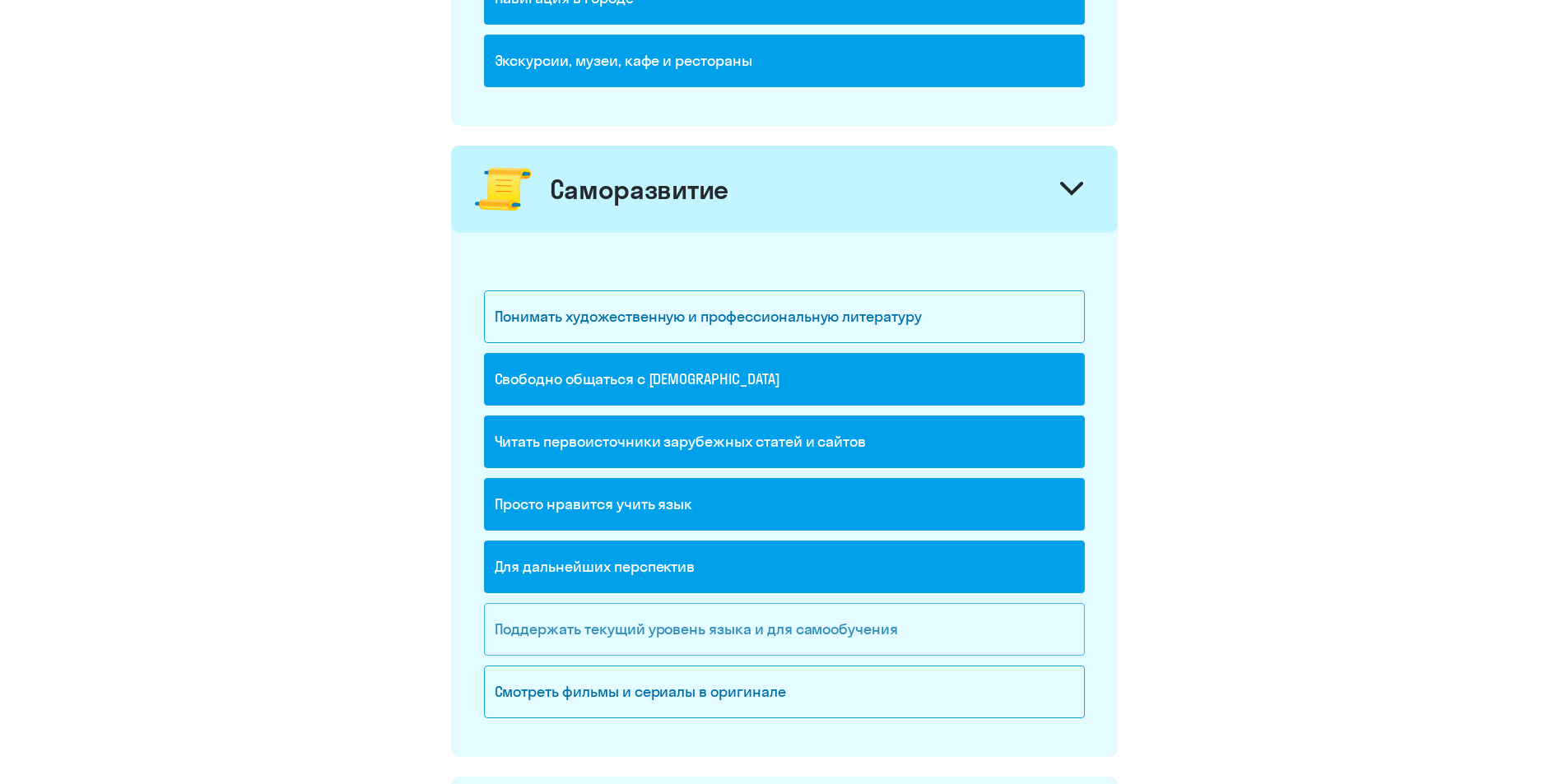
click at [788, 643] on div "Поддержать текущий уровень языка и для cамообучения" at bounding box center [784, 629] width 601 height 52
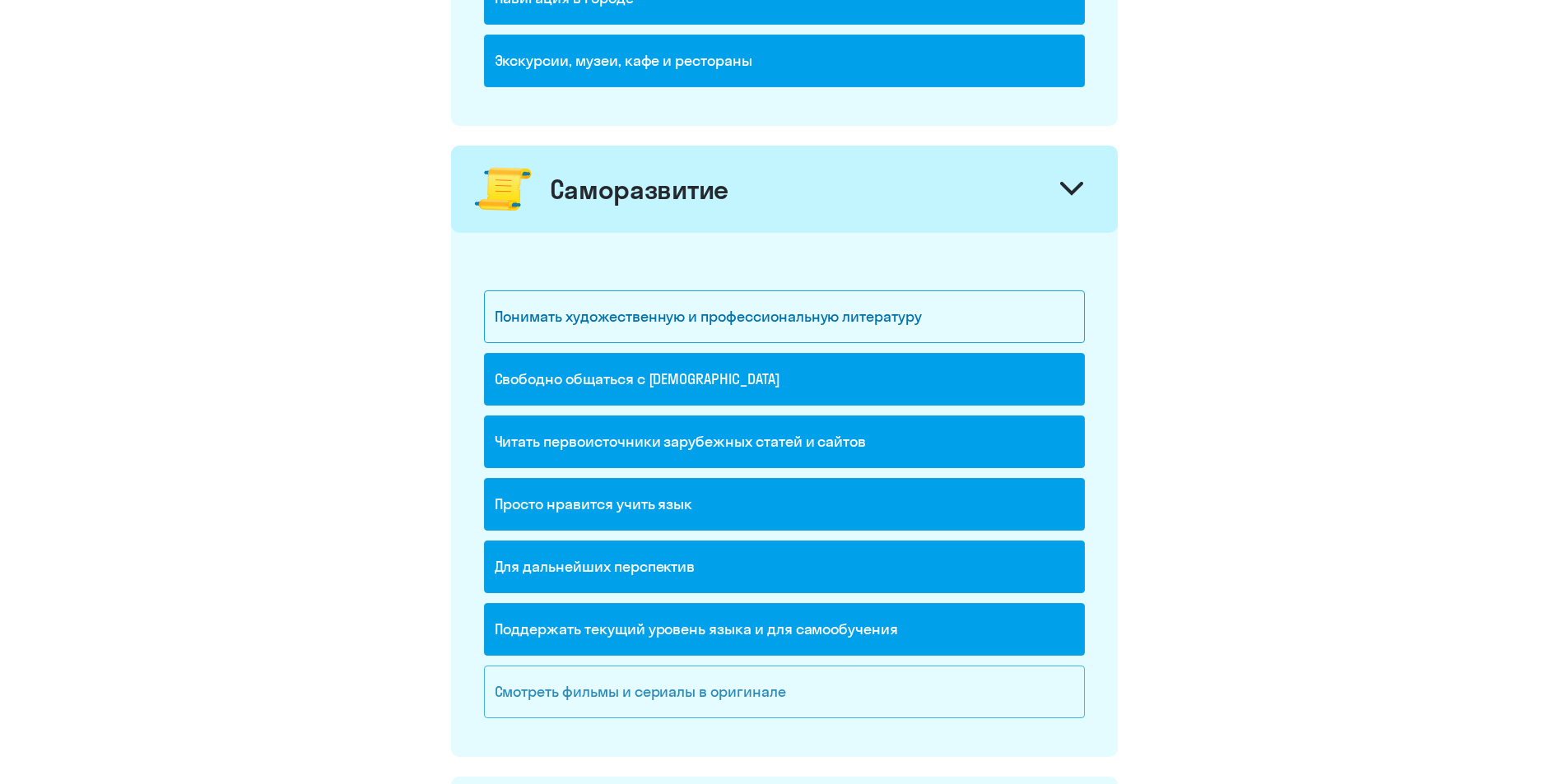
click at [769, 699] on div "Смотреть фильмы и сериалы в оригинале" at bounding box center [784, 691] width 601 height 52
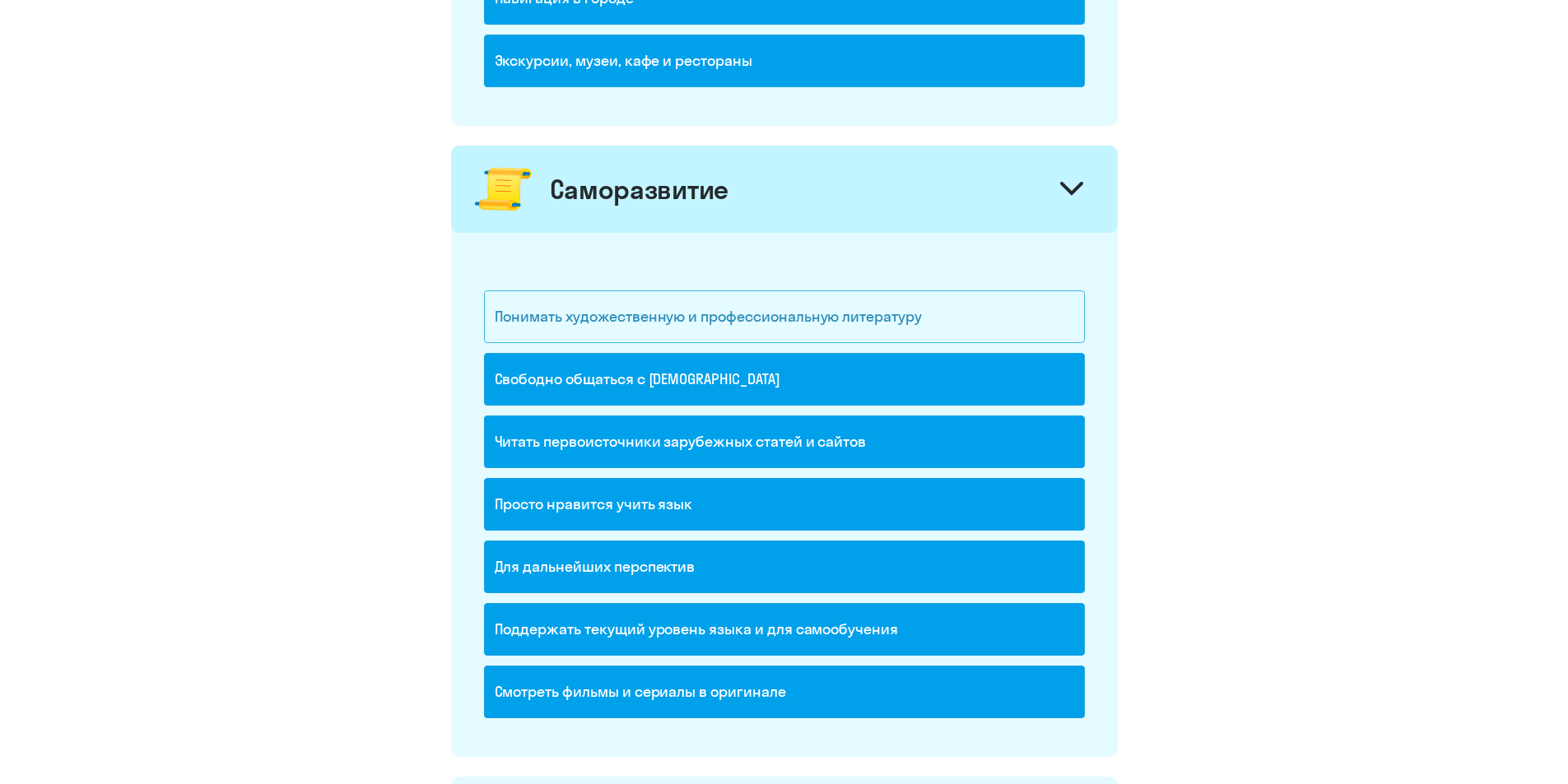
click at [695, 322] on div "Понимать художественную и профессиональную литературу" at bounding box center [784, 317] width 601 height 52
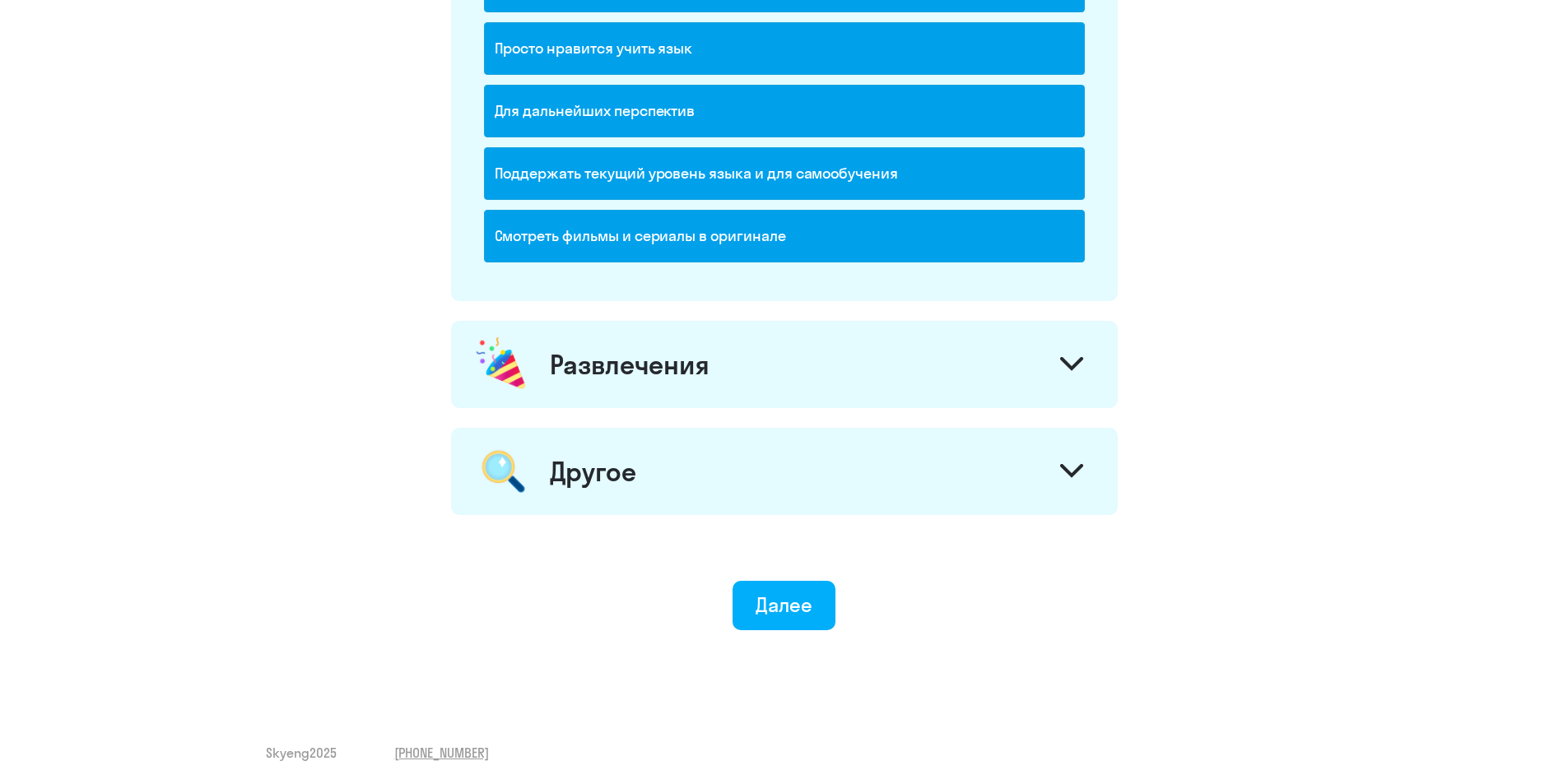
scroll to position [1858, 0]
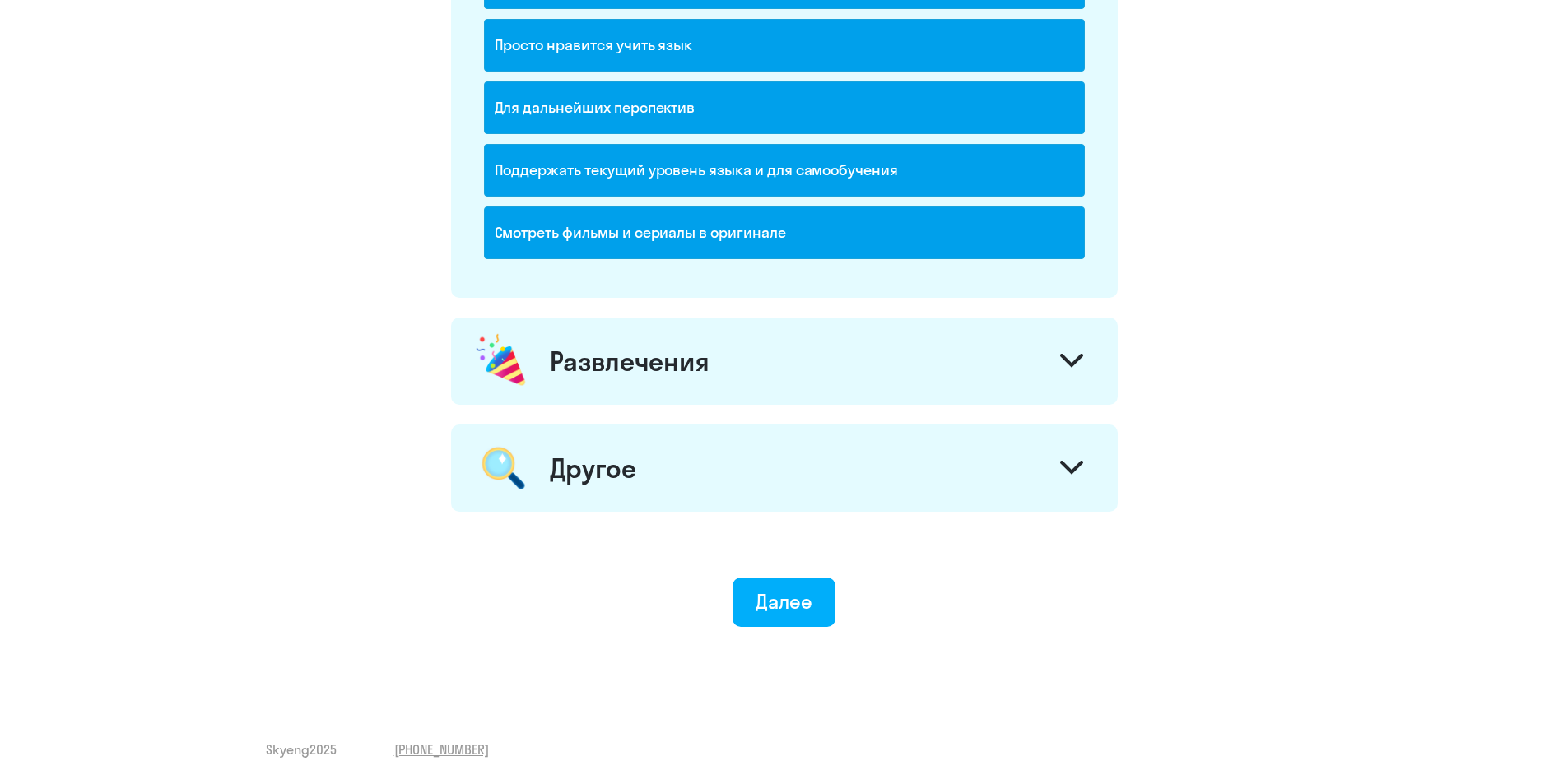
click at [819, 377] on div "Развлечения" at bounding box center [784, 361] width 667 height 87
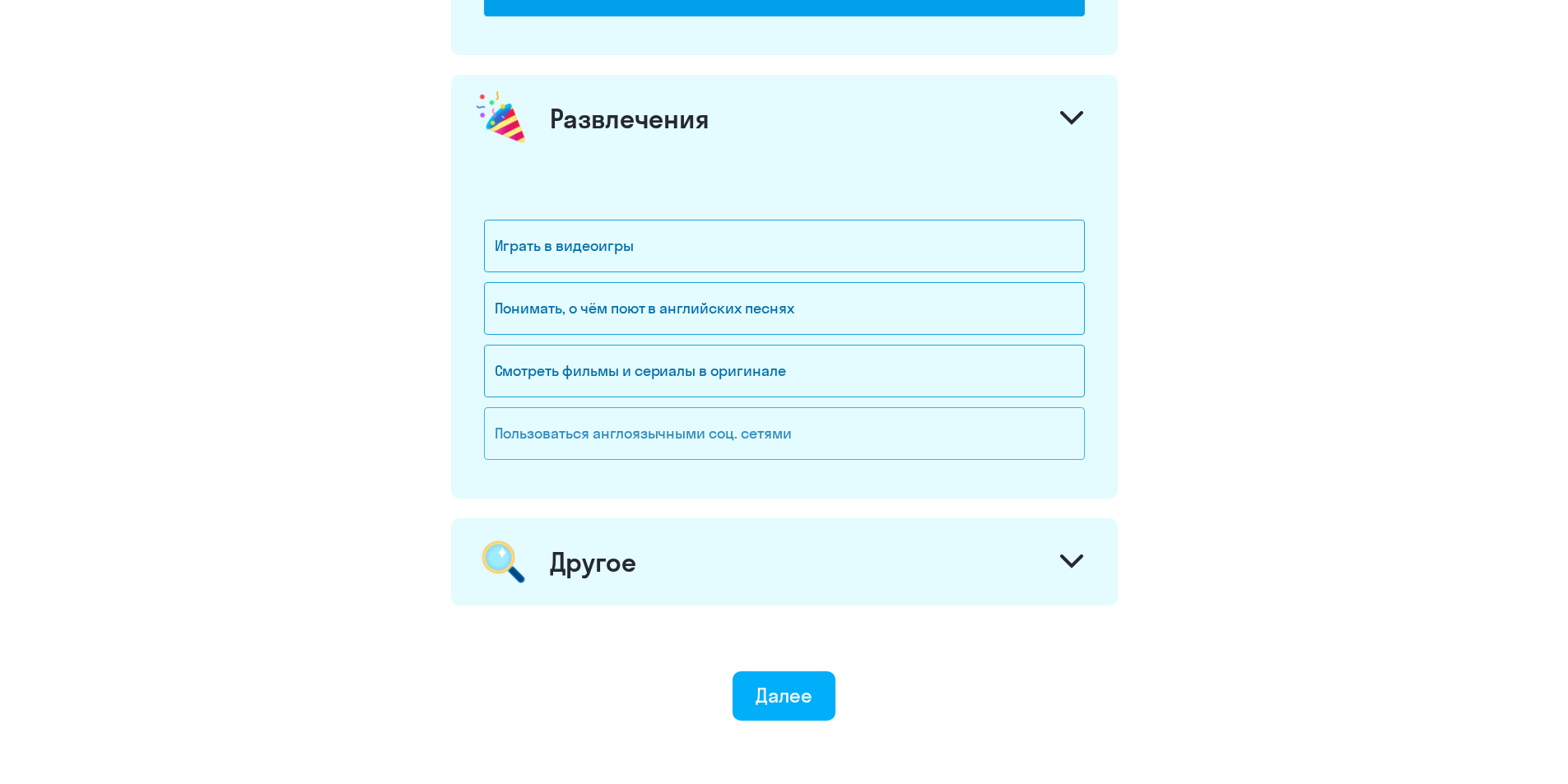
scroll to position [2104, 0]
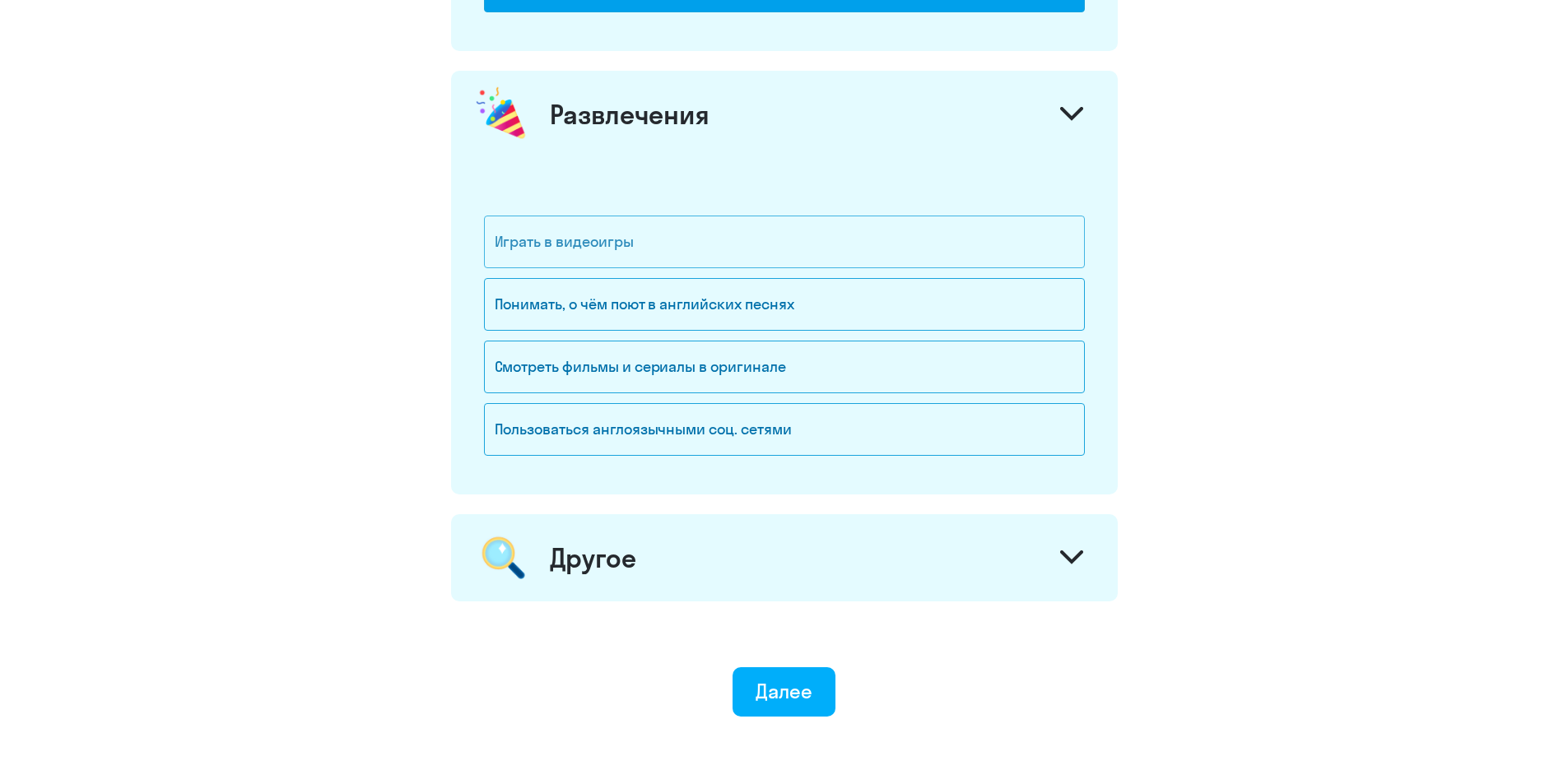
click at [698, 246] on div "Играть в видеоигры" at bounding box center [784, 242] width 601 height 52
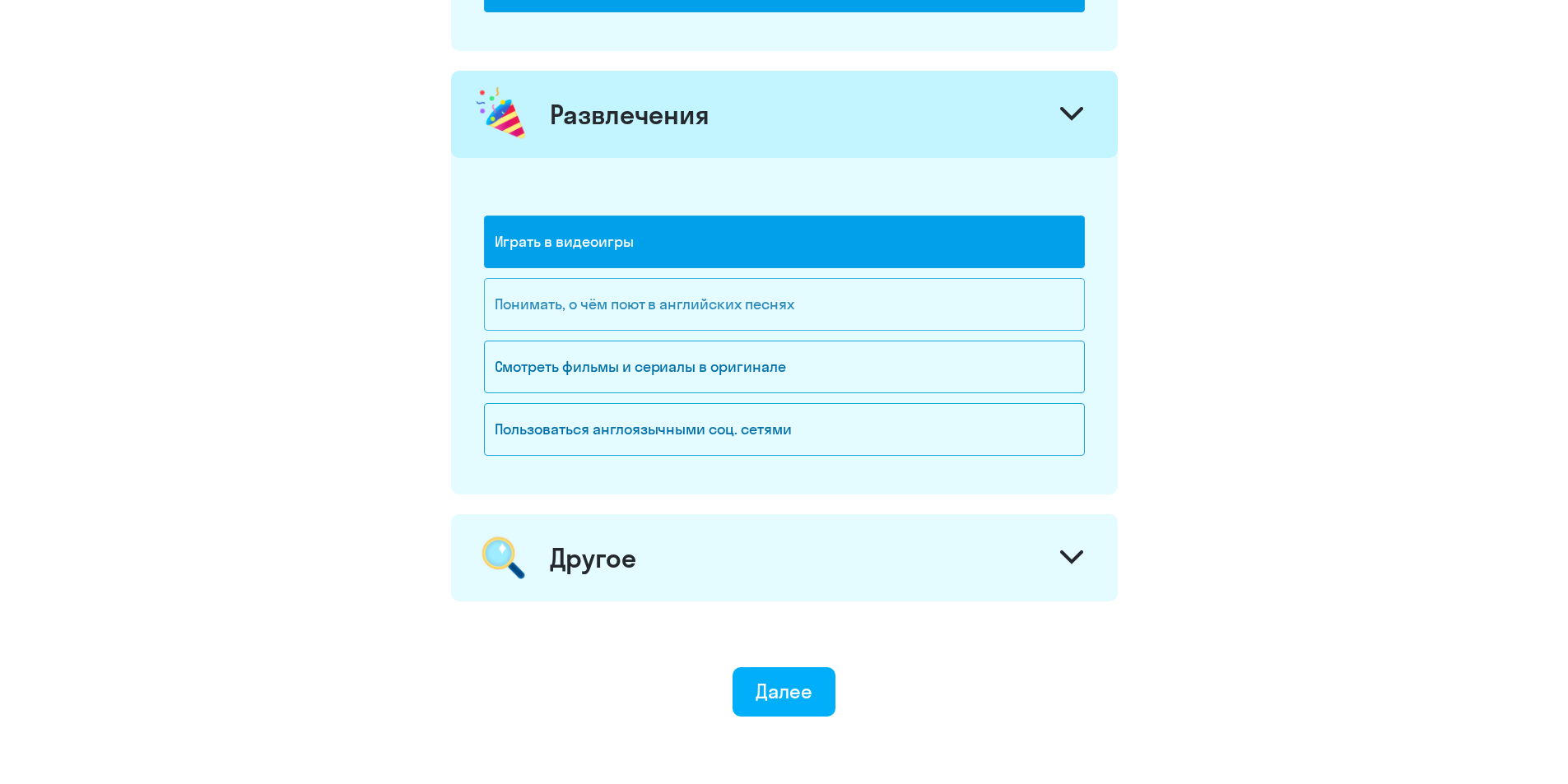
click at [712, 311] on div "Понимать, о чём поют в английских песнях" at bounding box center [784, 305] width 601 height 52
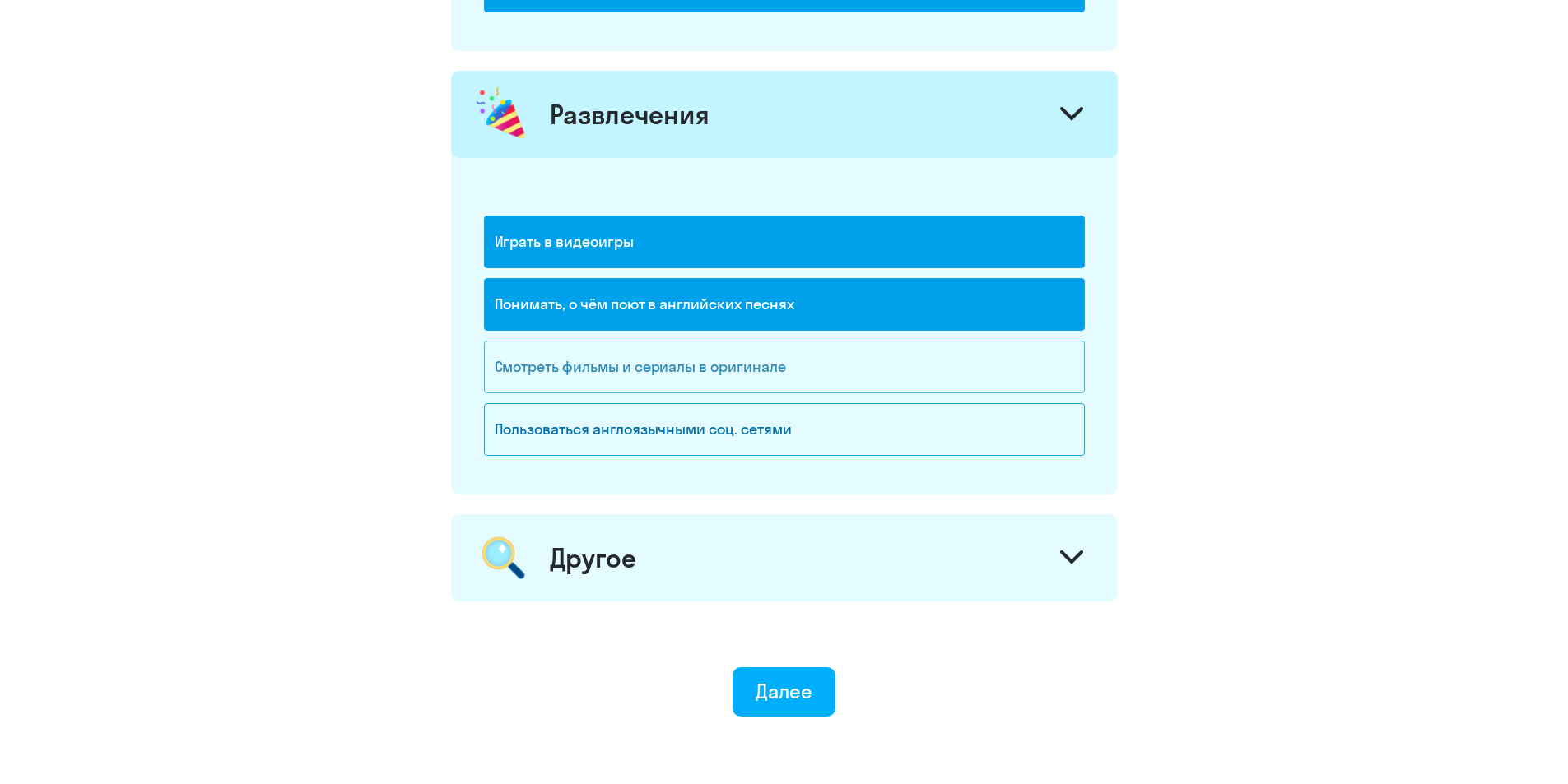
click at [715, 382] on div "Смотреть фильмы и сериалы в оригинале" at bounding box center [784, 366] width 601 height 52
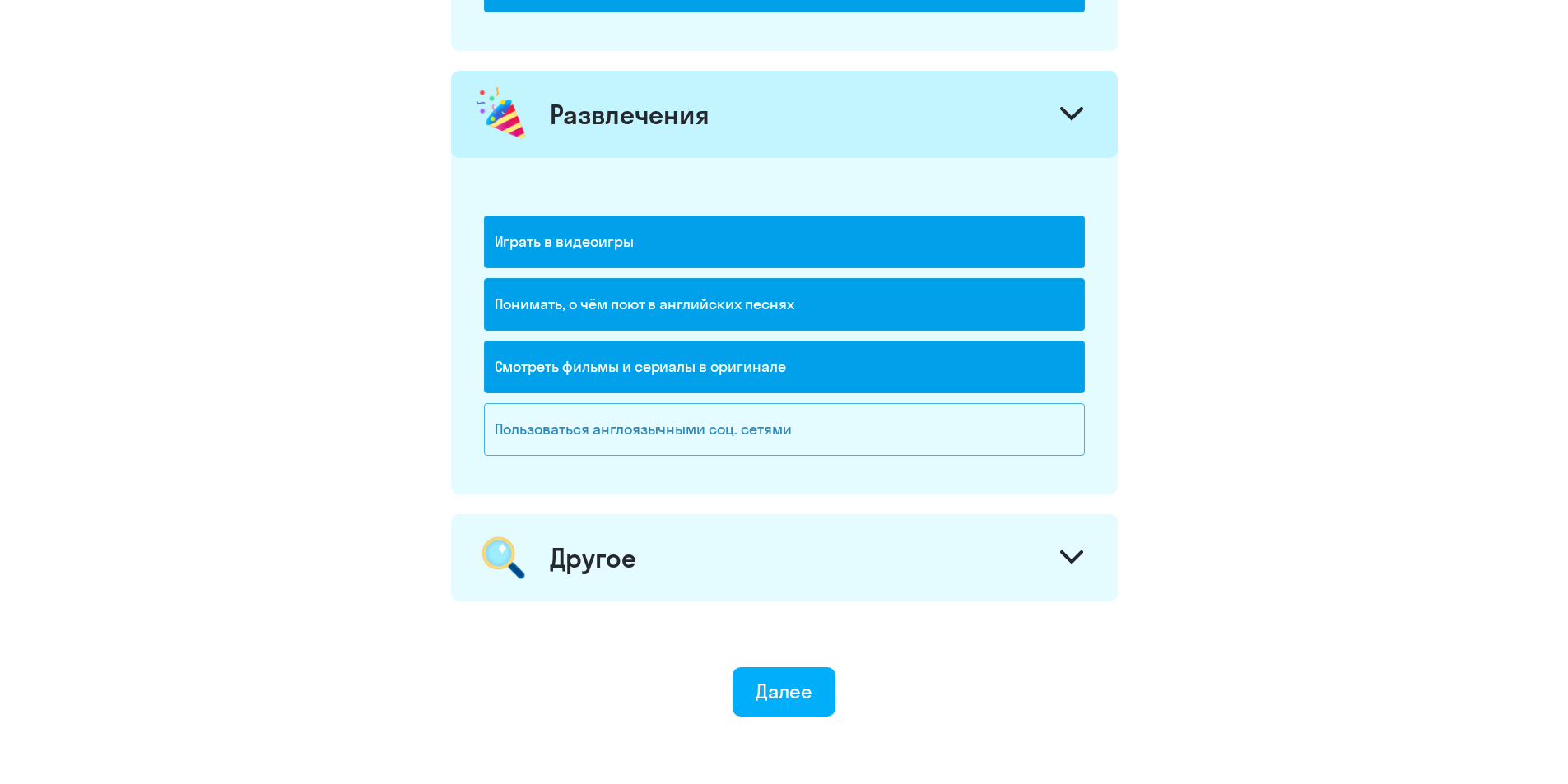
click at [726, 443] on div "Пользоваться англоязычными соц. сетями" at bounding box center [784, 429] width 601 height 52
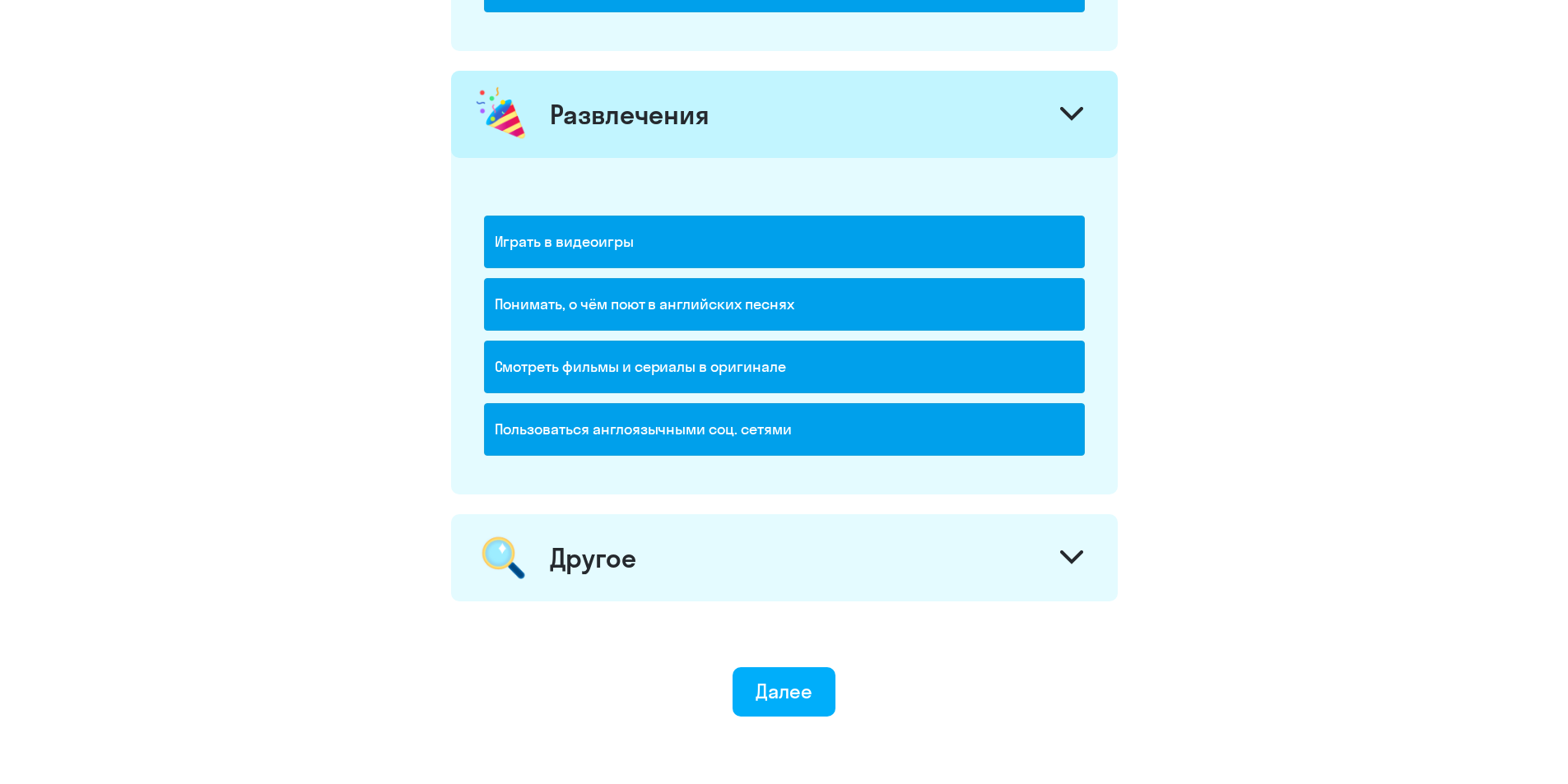
click at [1064, 554] on icon at bounding box center [1072, 557] width 20 height 10
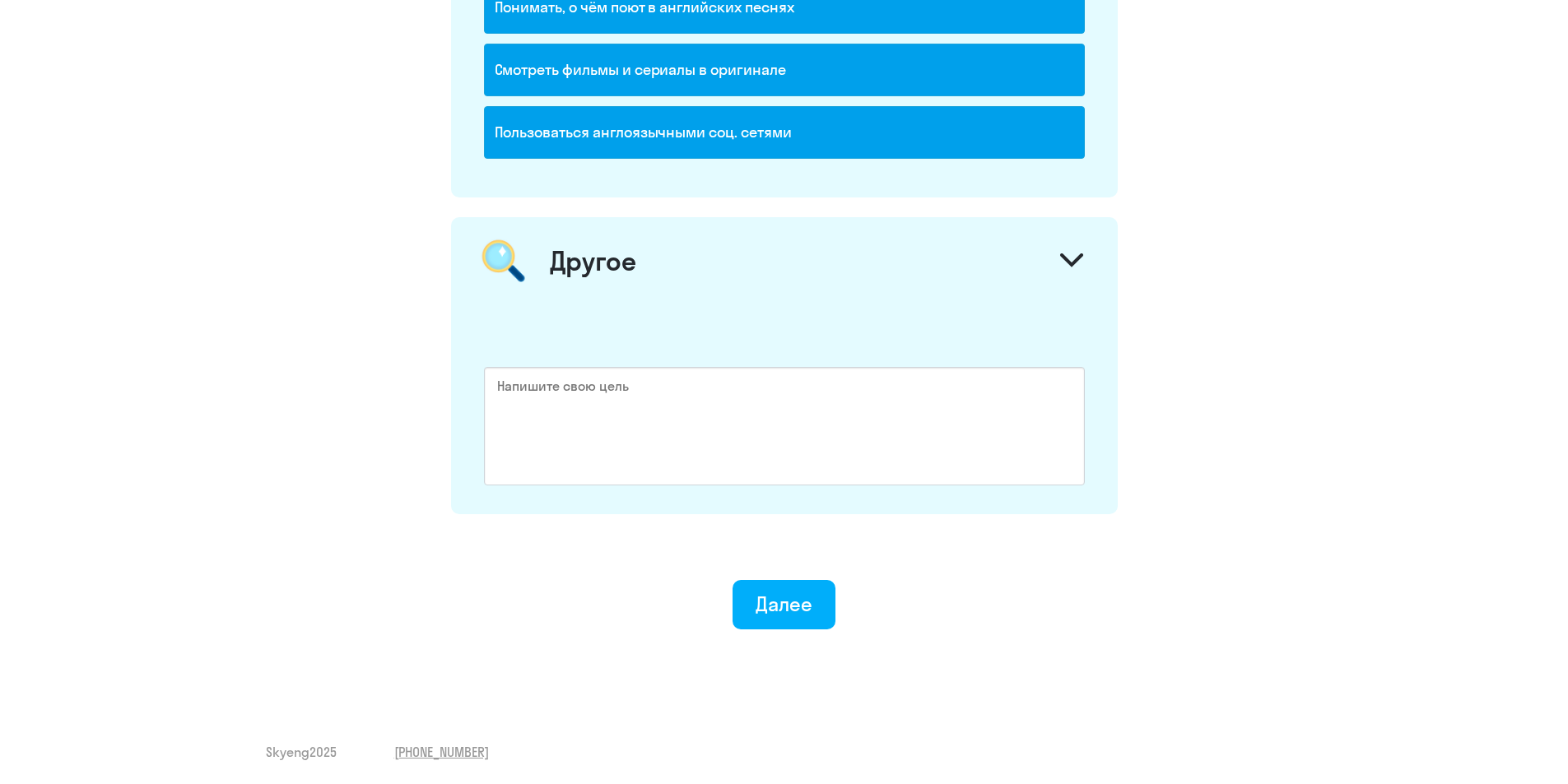
scroll to position [2404, 0]
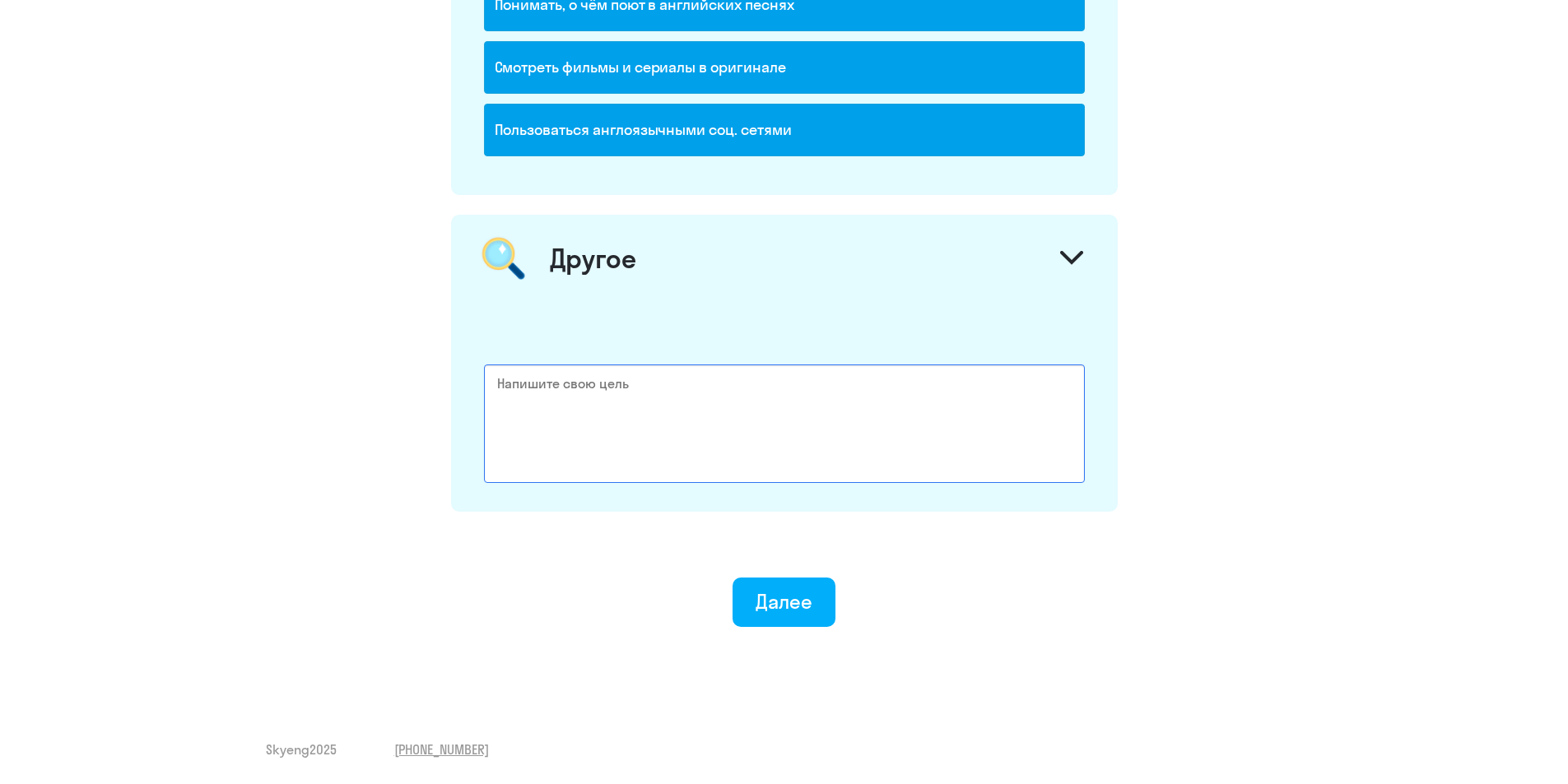
click at [621, 388] on textarea at bounding box center [784, 423] width 601 height 119
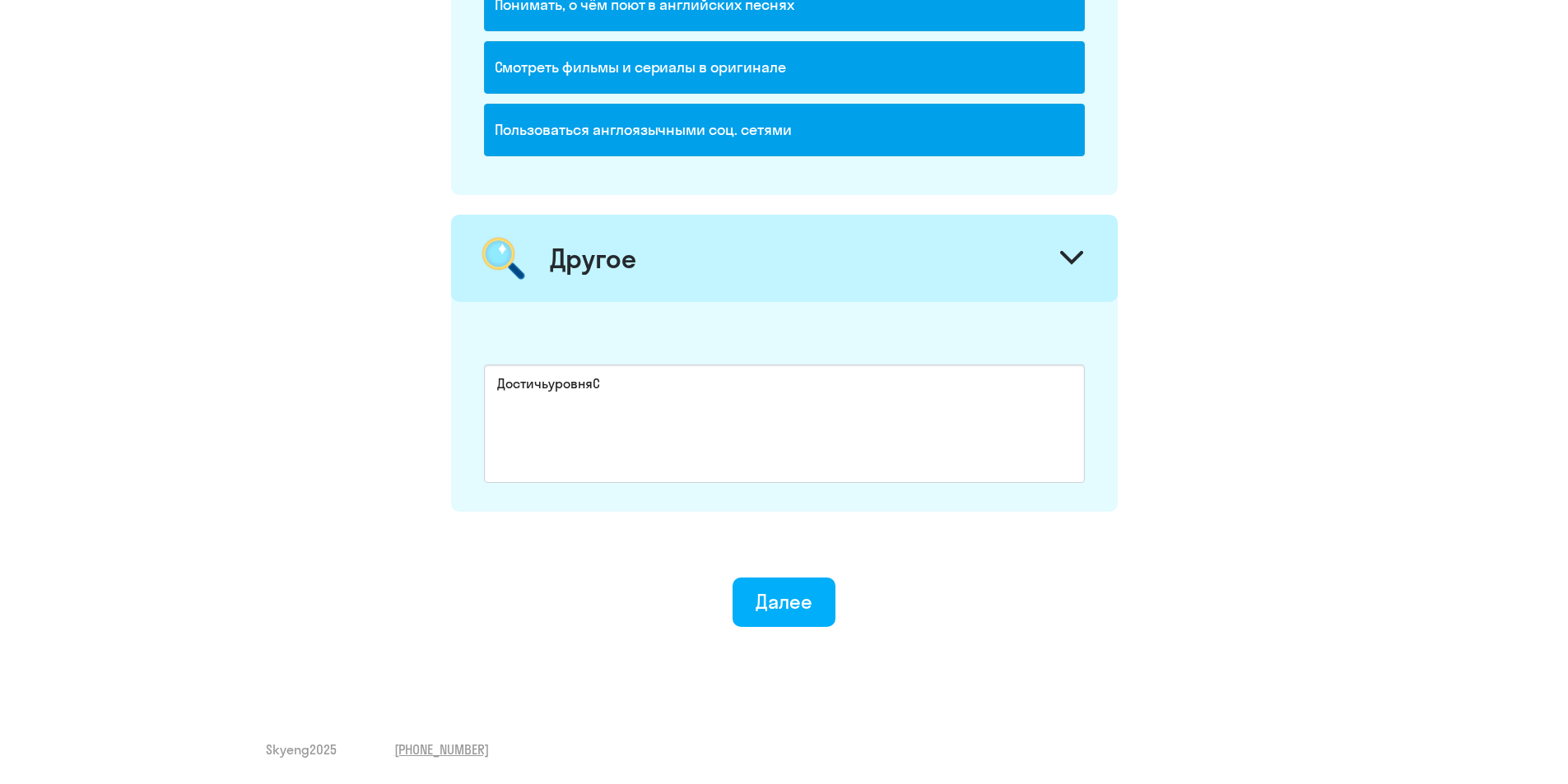
click at [1061, 244] on div at bounding box center [1072, 260] width 39 height 39
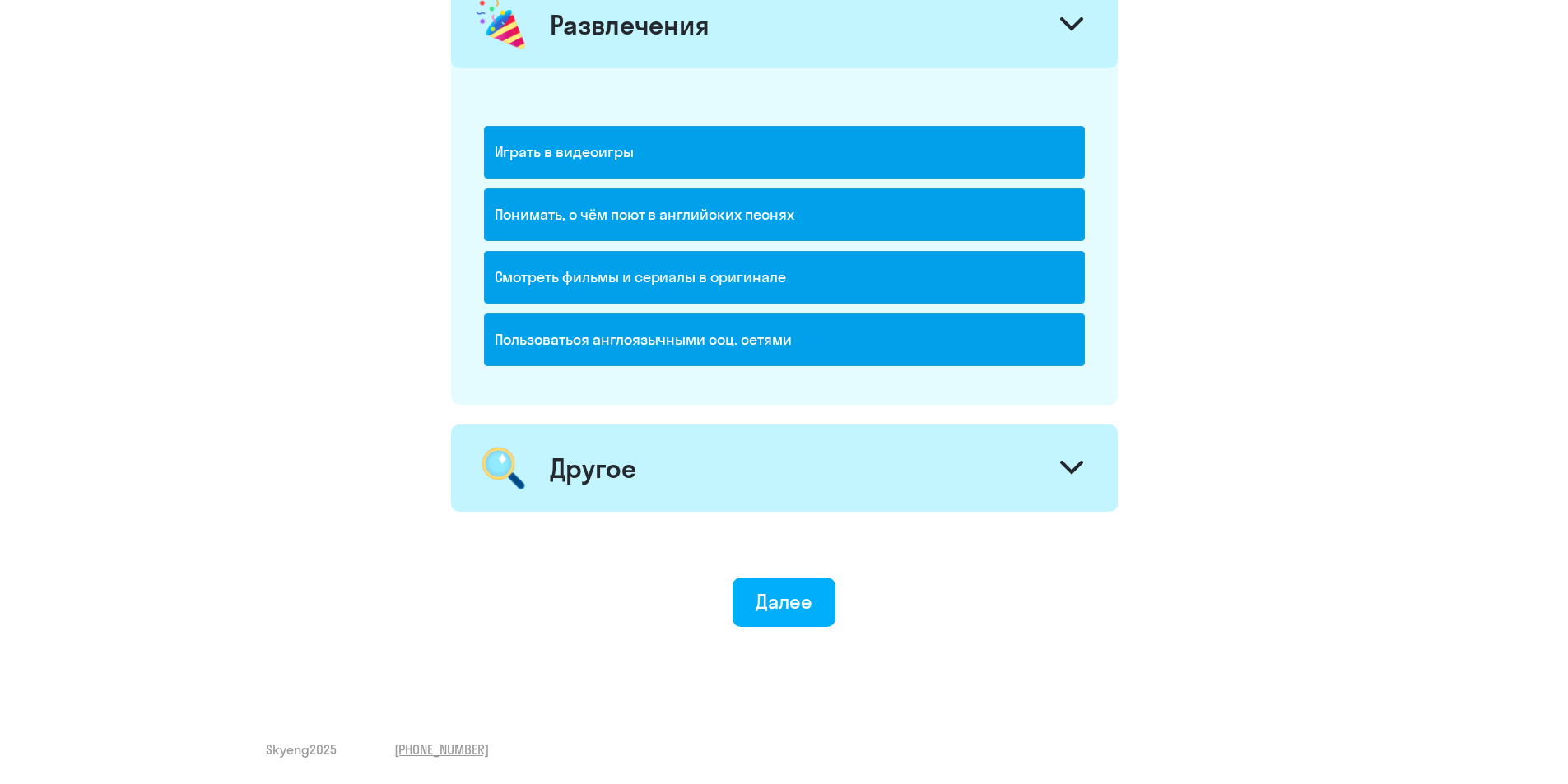
click at [967, 471] on div "Другое" at bounding box center [784, 467] width 667 height 87
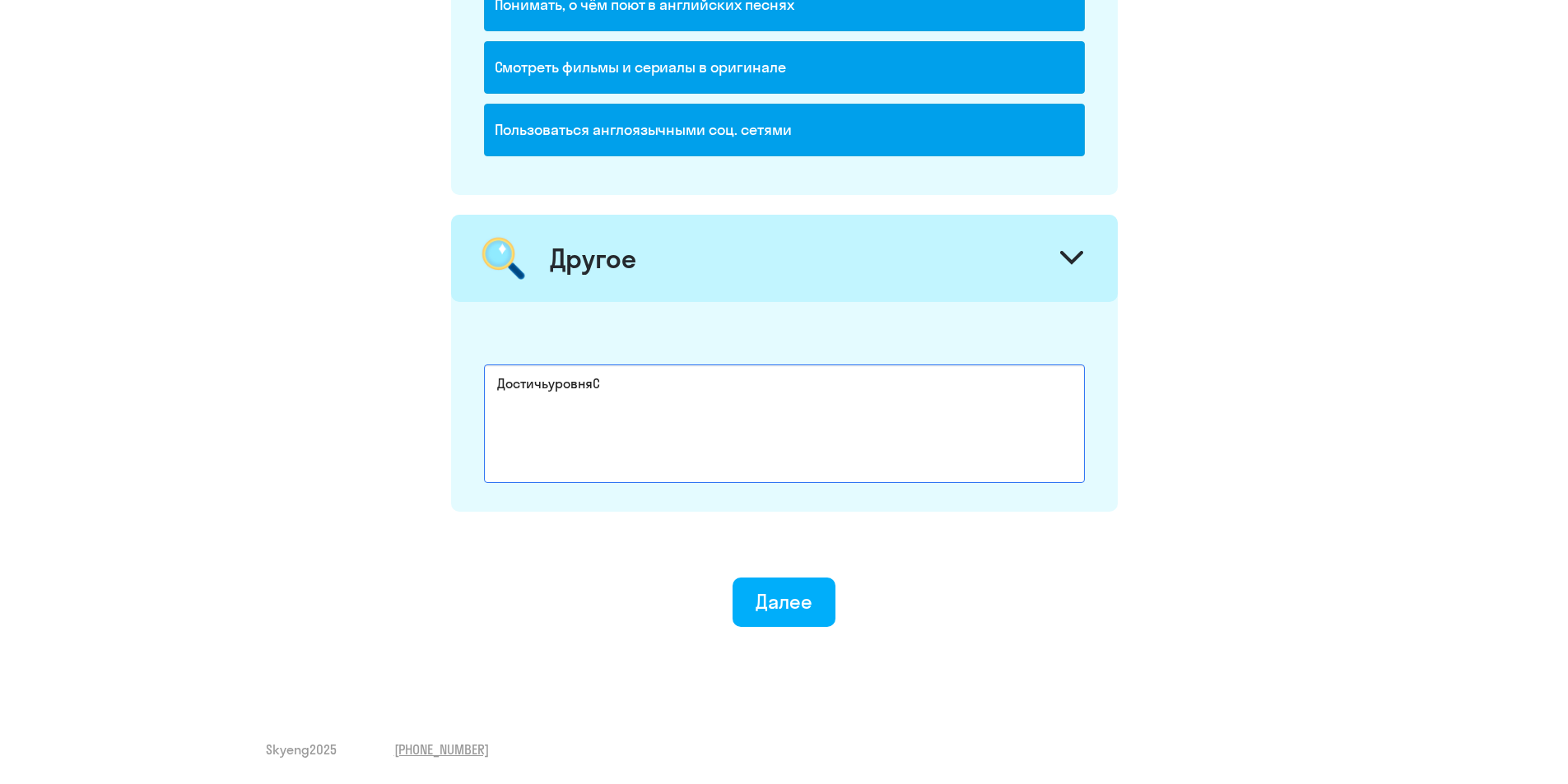
click at [619, 395] on textarea "ДостичьуровняС" at bounding box center [784, 423] width 601 height 119
type textarea "ДостичьуровняС1"
click at [768, 600] on div "Далее" at bounding box center [784, 601] width 57 height 26
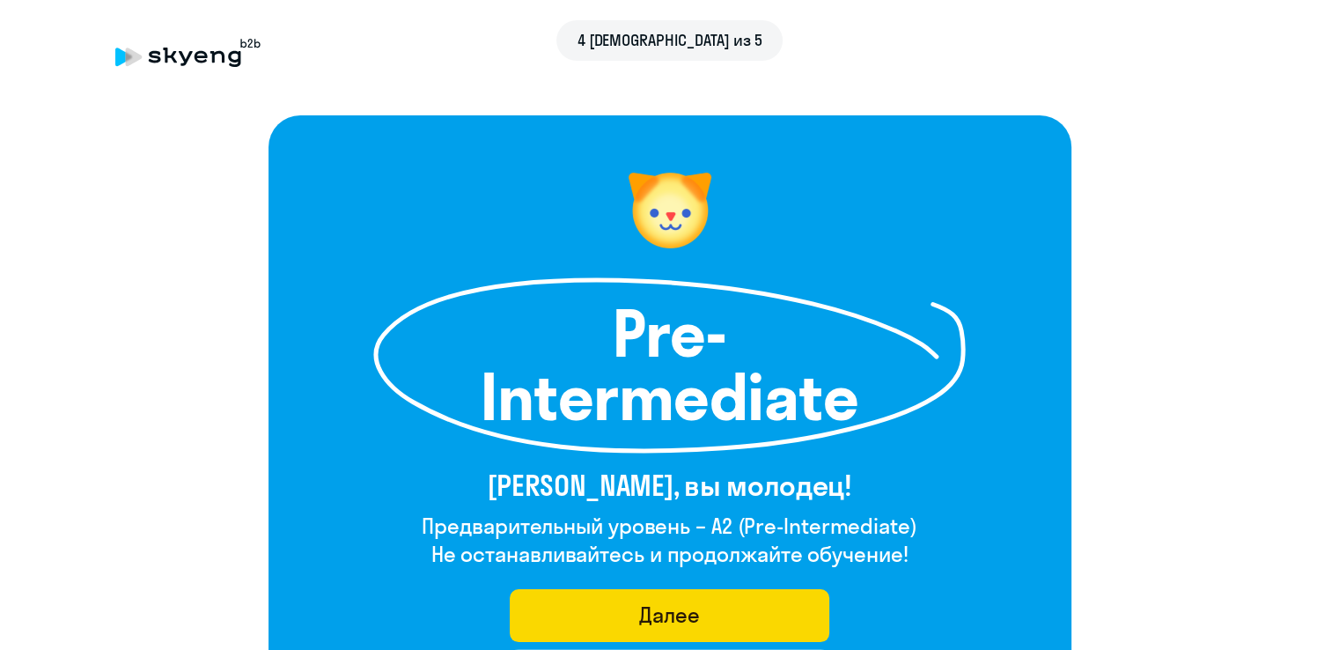
scroll to position [88, 0]
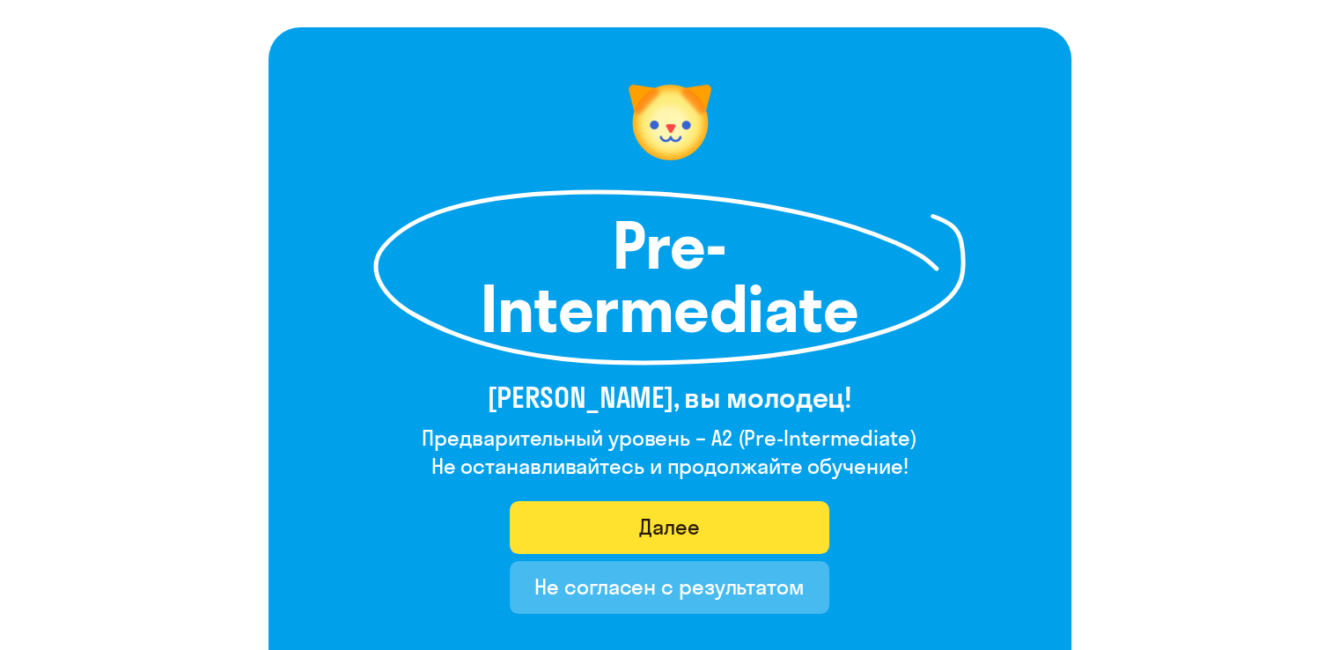
click at [638, 526] on button "Далее" at bounding box center [670, 527] width 320 height 53
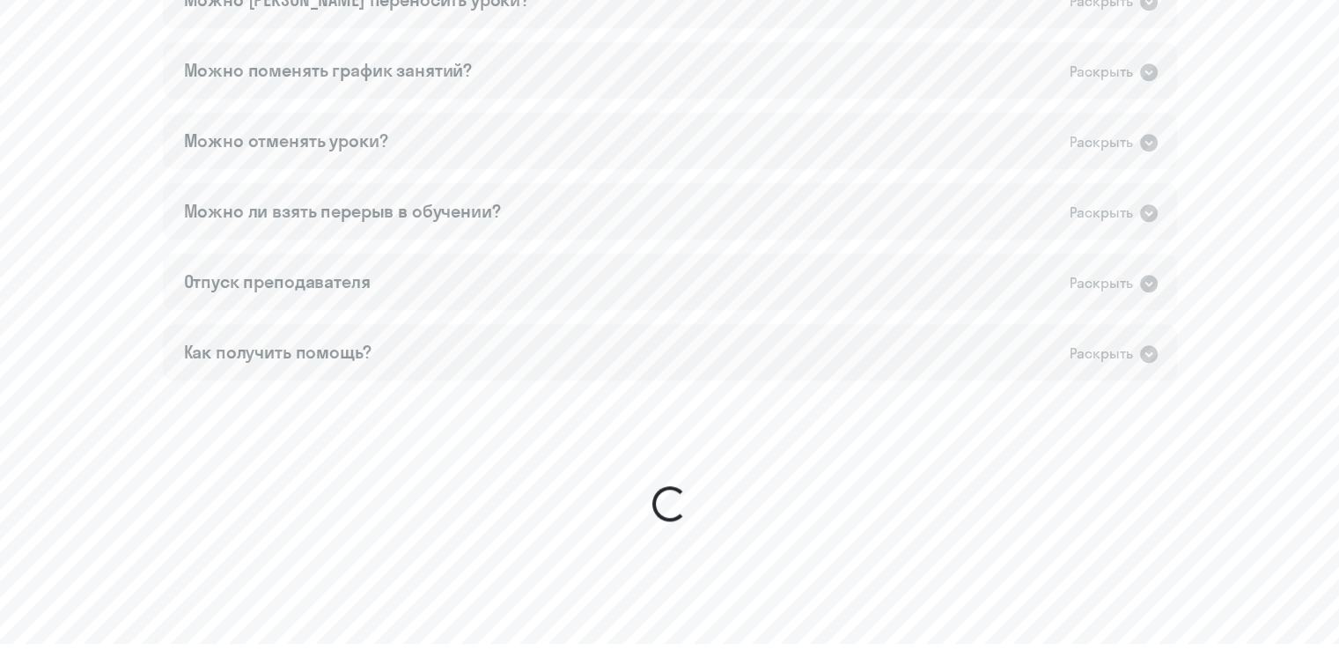
scroll to position [1439, 0]
